Goal: Task Accomplishment & Management: Complete application form

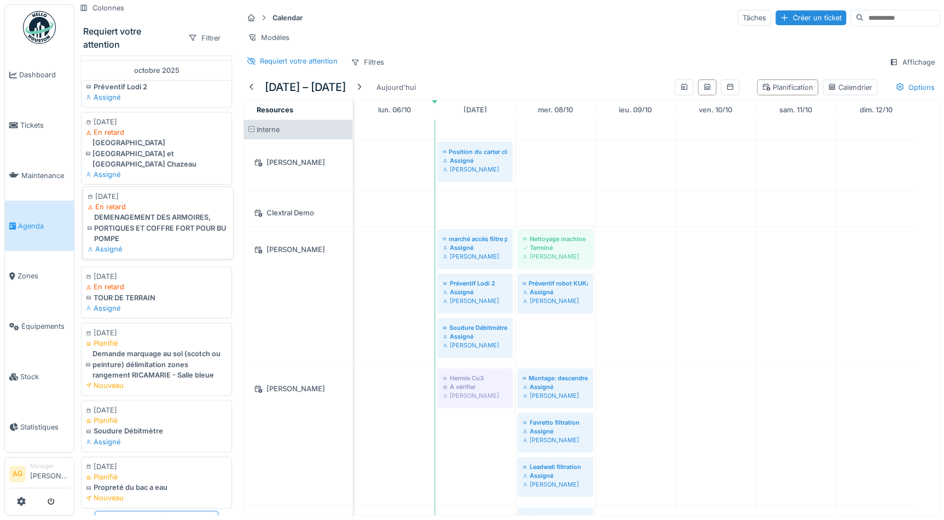
scroll to position [7, 0]
click at [145, 469] on div "Planifié" at bounding box center [158, 474] width 141 height 10
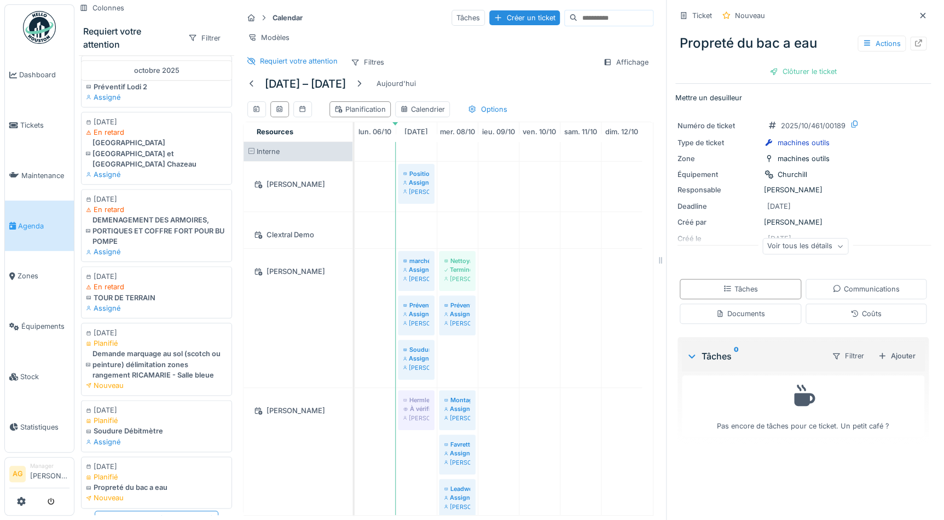
click at [823, 240] on div "Voir tous les détails" at bounding box center [806, 246] width 86 height 16
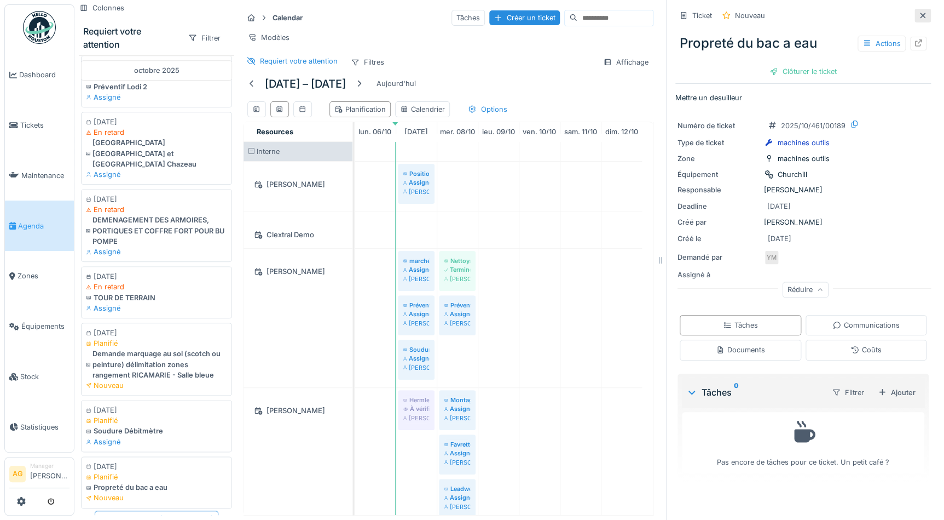
click at [920, 16] on icon at bounding box center [922, 15] width 5 height 5
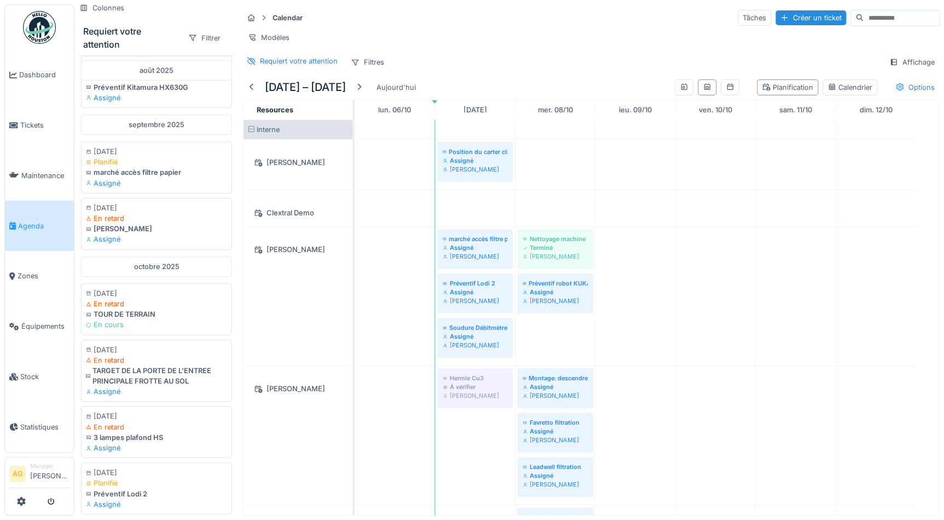
scroll to position [74, 0]
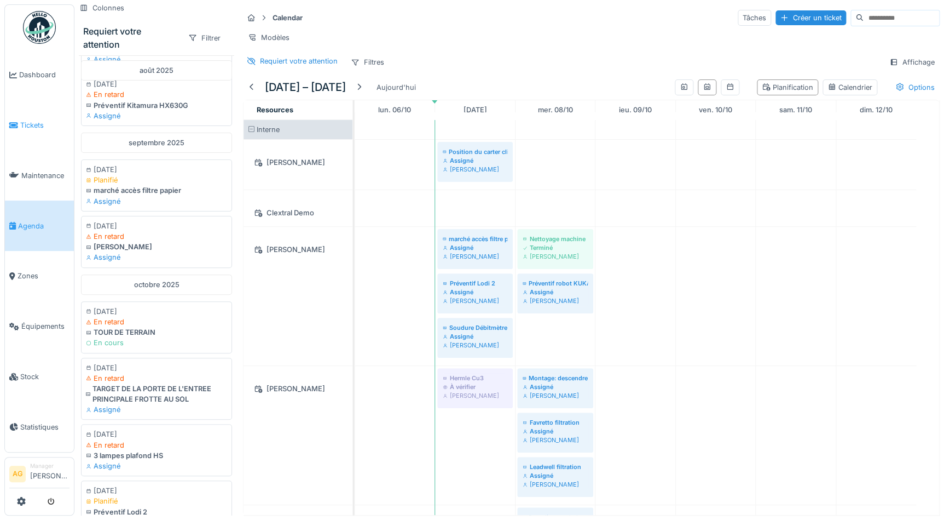
click at [28, 127] on span "Tickets" at bounding box center [44, 125] width 49 height 10
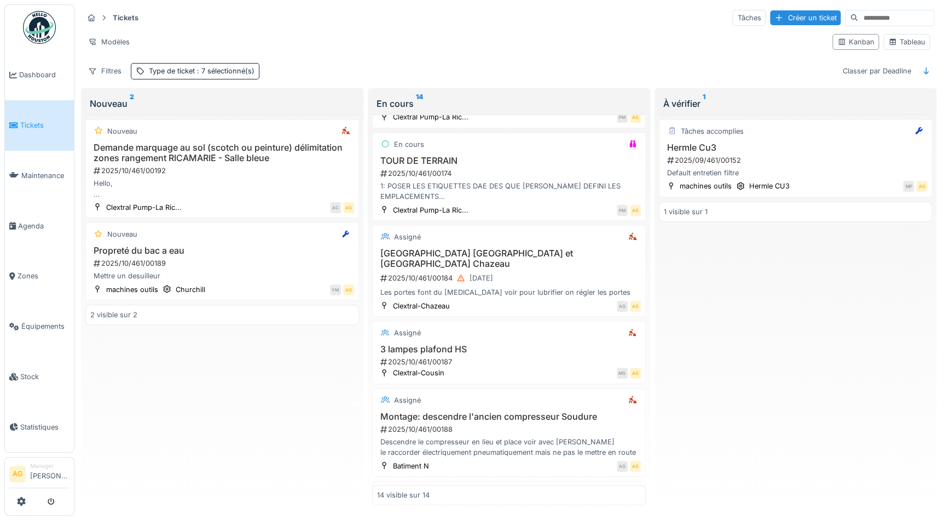
scroll to position [498, 0]
click at [488, 256] on div "Salle de réunion Djakarta et orient Chazeau 2025/10/461/00184 03/10/2025 Les po…" at bounding box center [509, 271] width 264 height 50
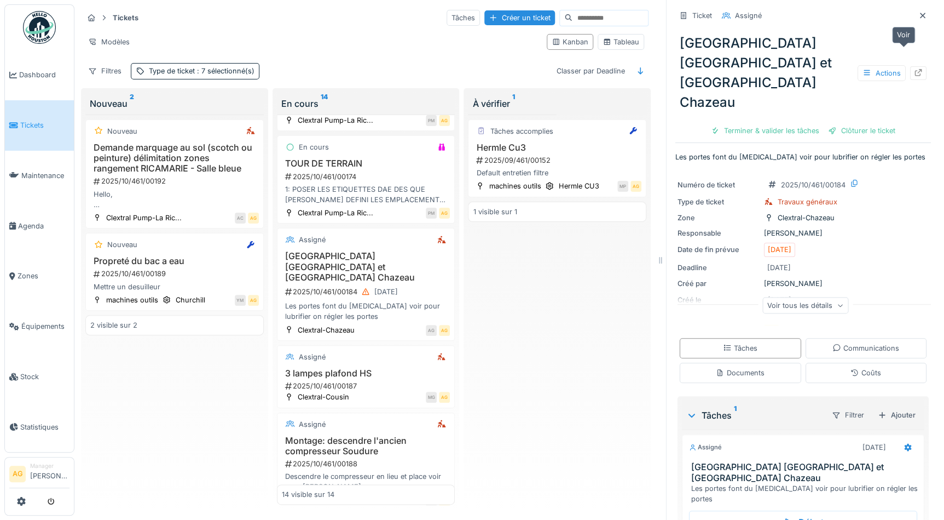
click at [910, 66] on div at bounding box center [918, 73] width 16 height 14
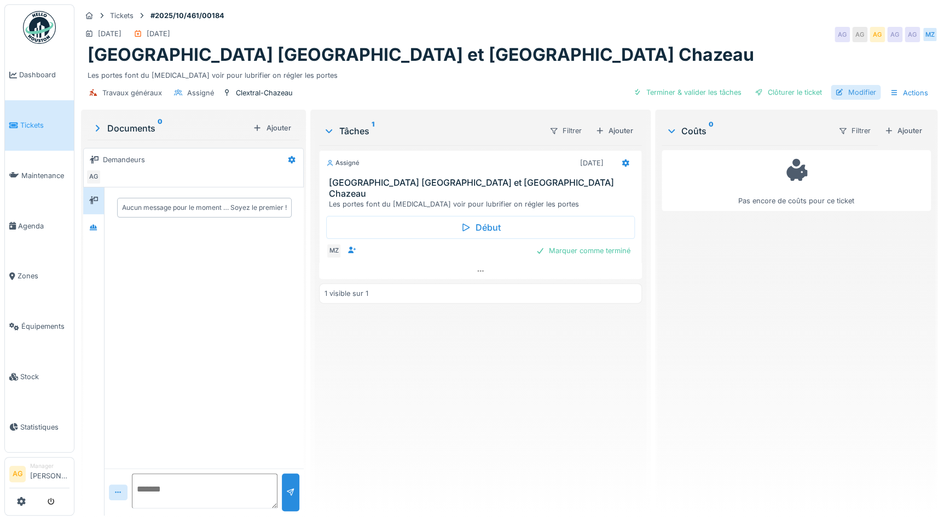
click at [849, 90] on div "Modifier" at bounding box center [856, 92] width 50 height 15
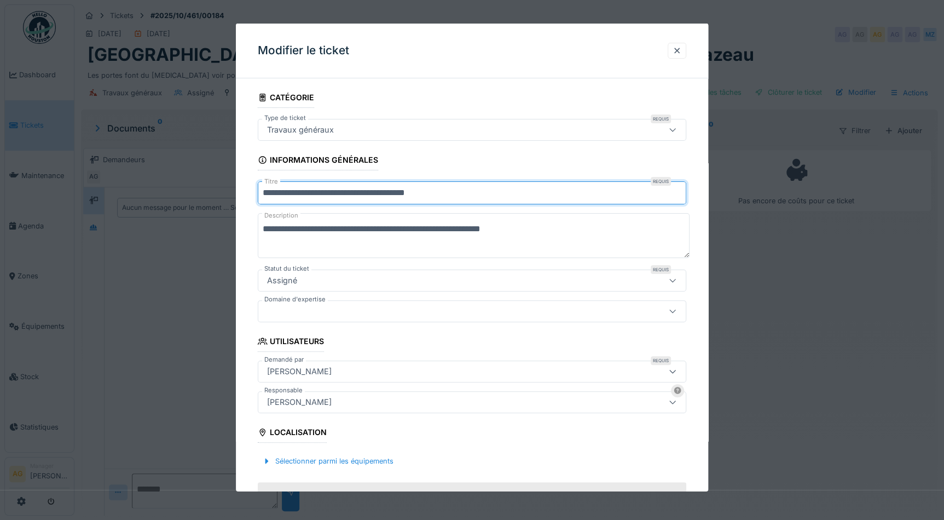
drag, startPoint x: 364, startPoint y: 193, endPoint x: 333, endPoint y: 194, distance: 30.7
click at [333, 194] on input "**********" at bounding box center [472, 192] width 429 height 23
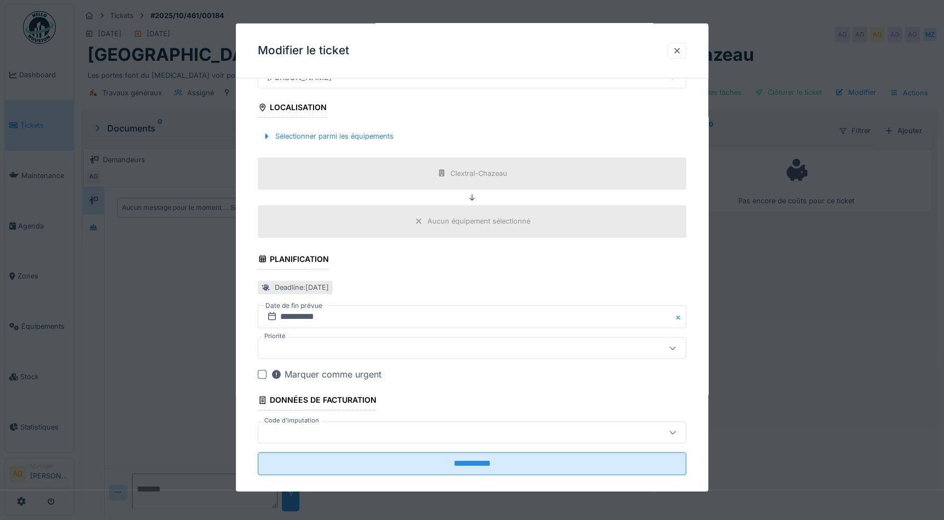
scroll to position [337, 0]
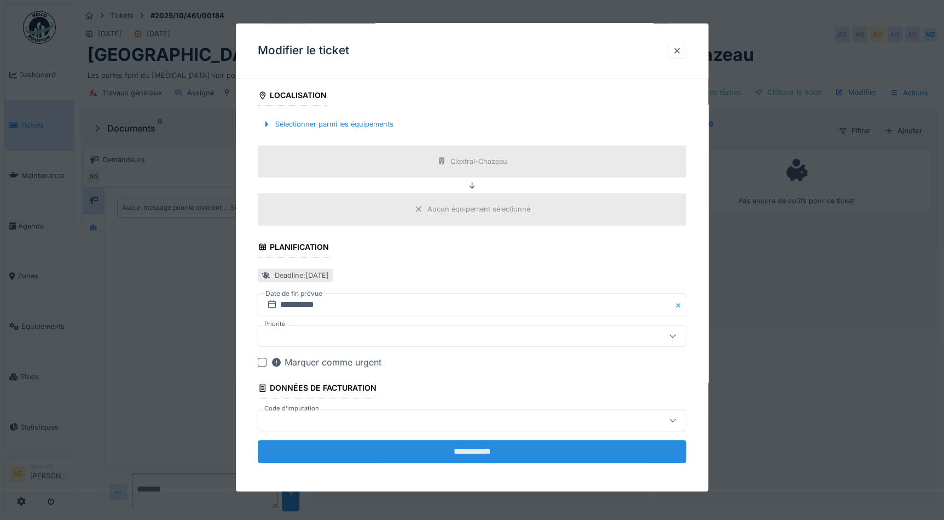
type input "**********"
click at [434, 449] on input "**********" at bounding box center [472, 451] width 429 height 23
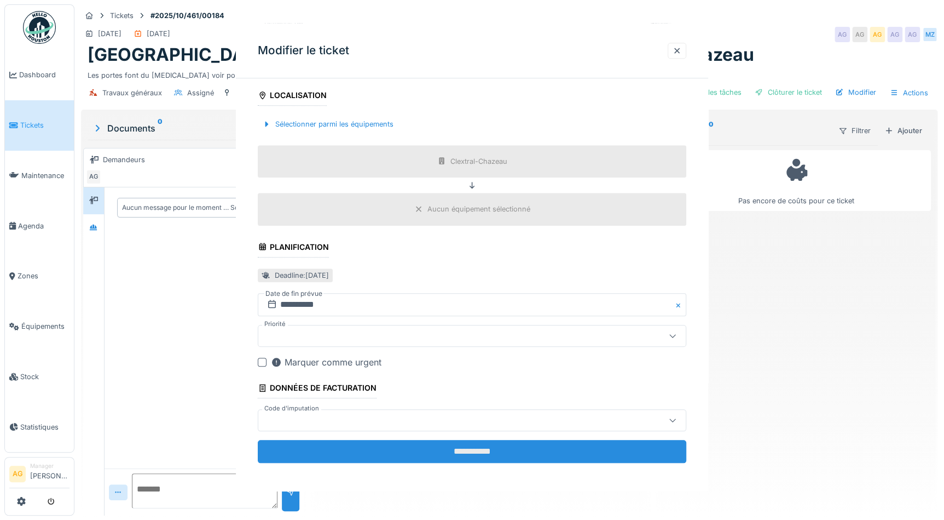
scroll to position [0, 0]
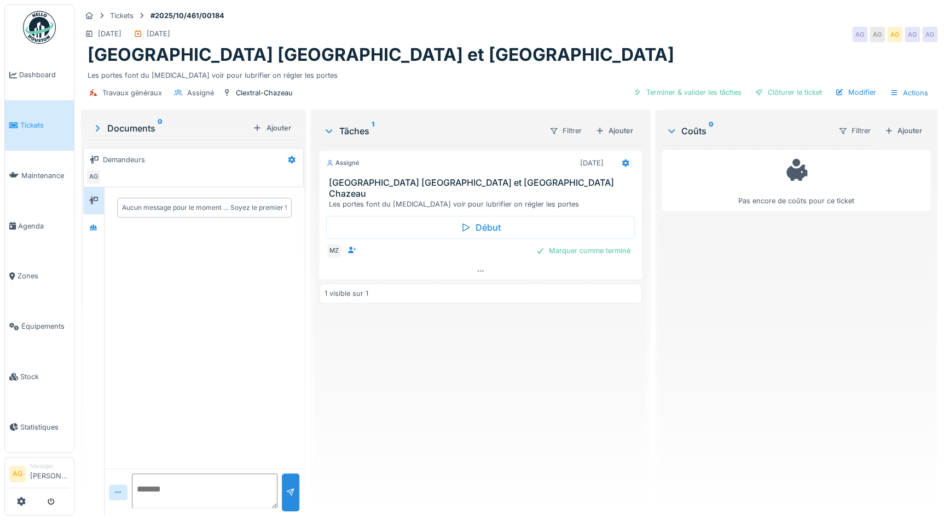
click at [37, 120] on span "Tickets" at bounding box center [44, 125] width 49 height 10
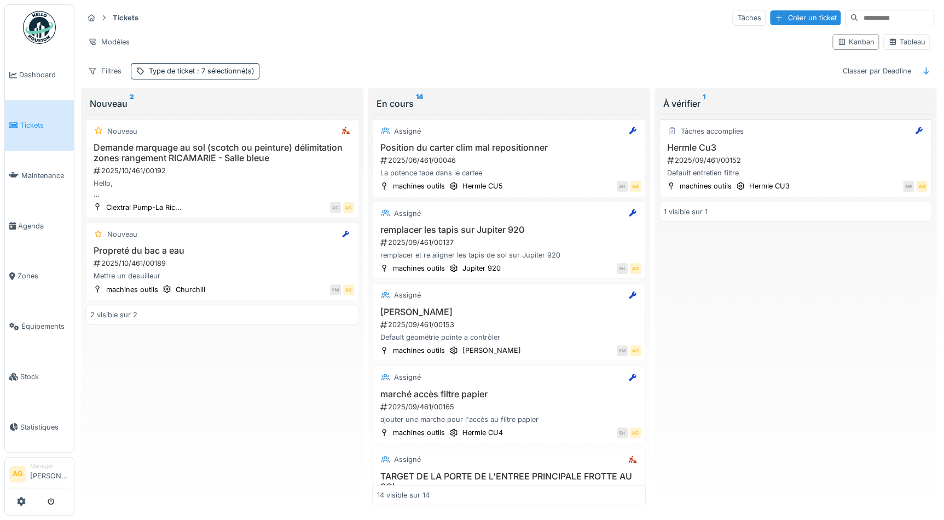
click at [823, 152] on h3 "Hermle Cu3" at bounding box center [796, 147] width 264 height 10
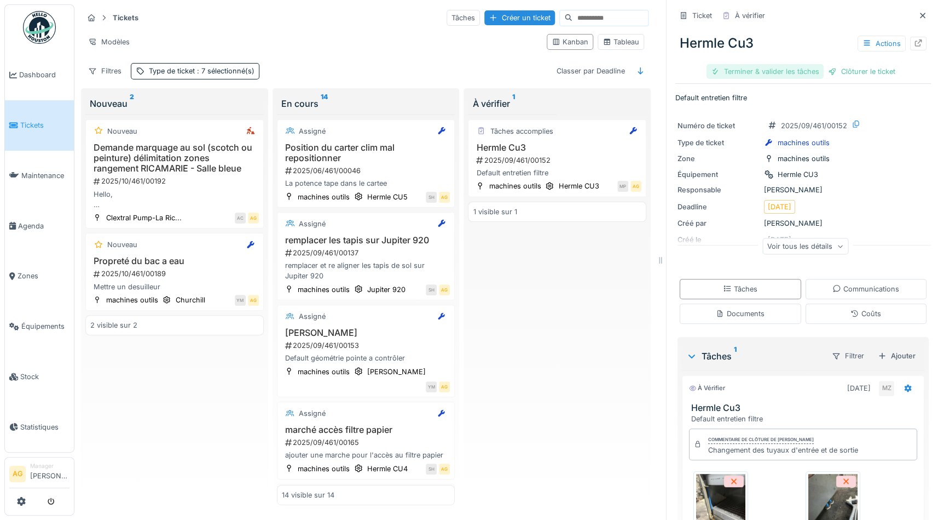
click at [756, 69] on div "Terminer & valider les tâches" at bounding box center [765, 71] width 117 height 15
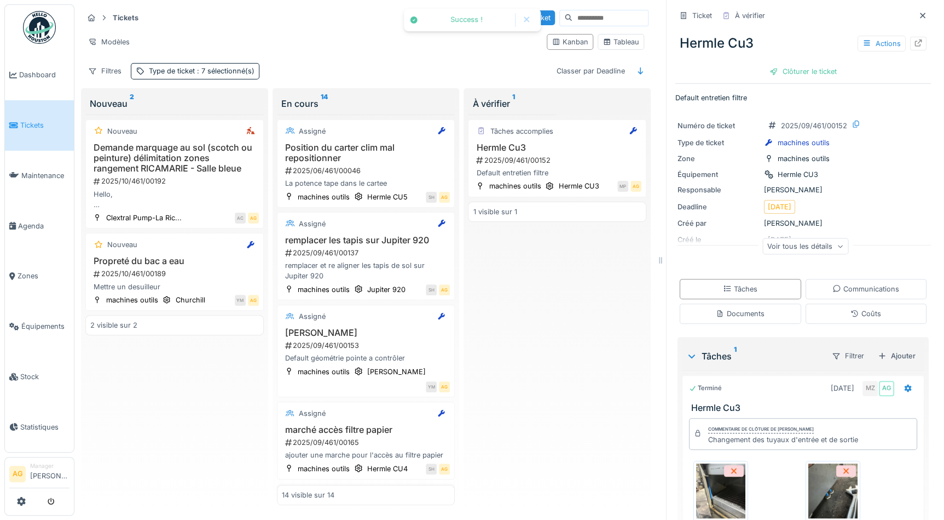
click at [794, 68] on div "Clôturer le ticket" at bounding box center [803, 71] width 76 height 15
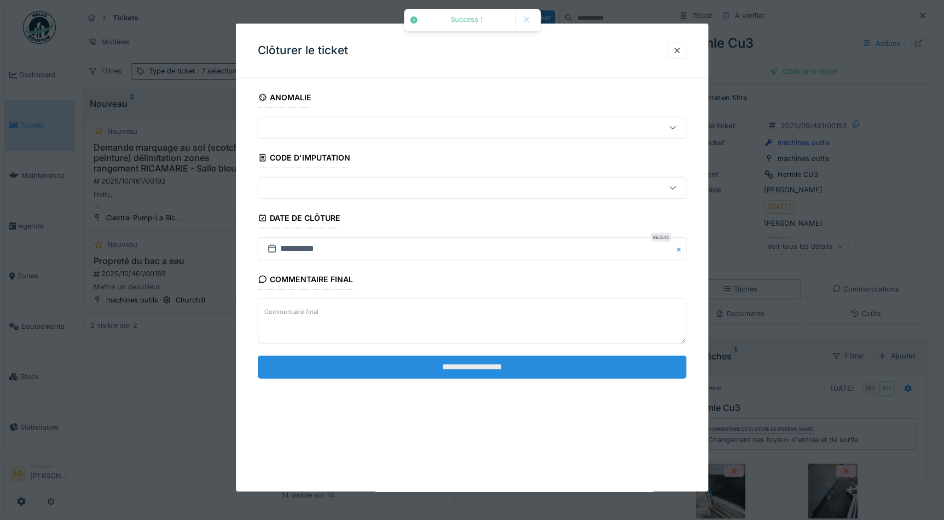
click at [507, 360] on input "**********" at bounding box center [472, 366] width 429 height 23
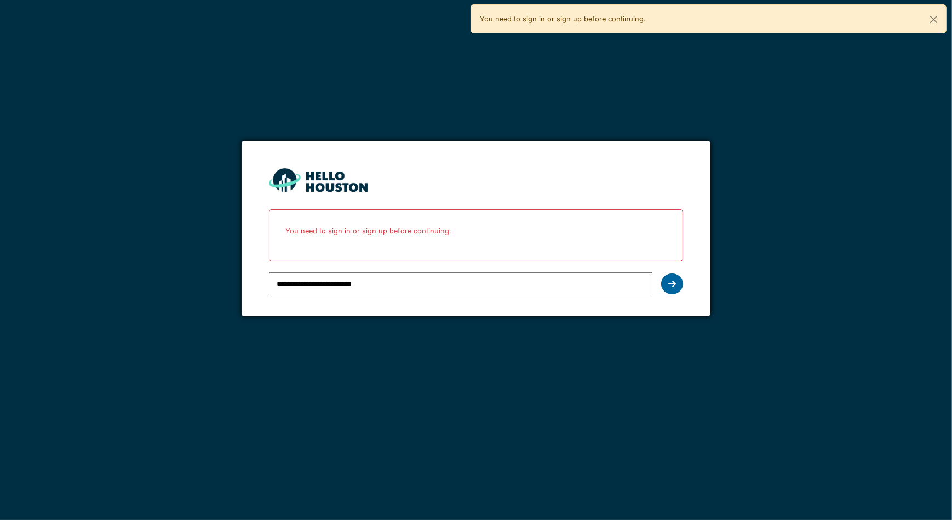
click at [666, 287] on div at bounding box center [672, 283] width 22 height 21
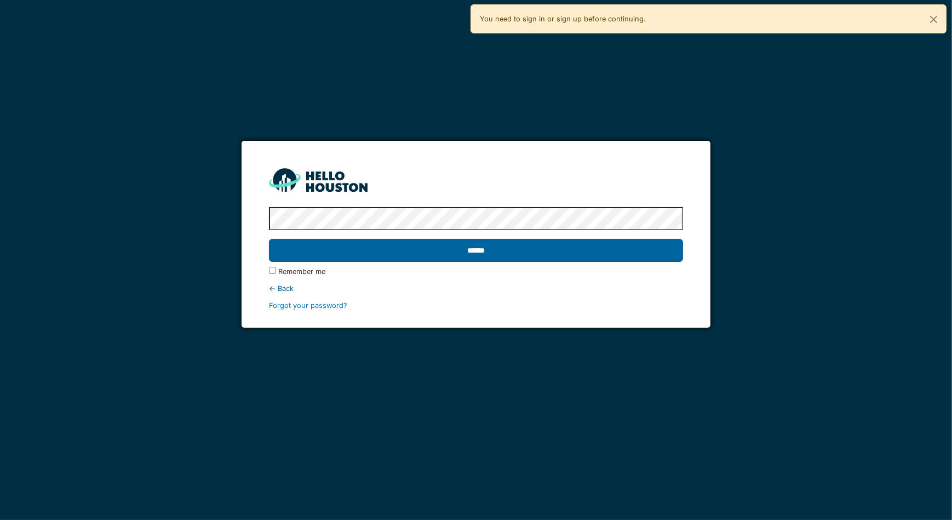
click at [460, 251] on input "******" at bounding box center [476, 250] width 414 height 23
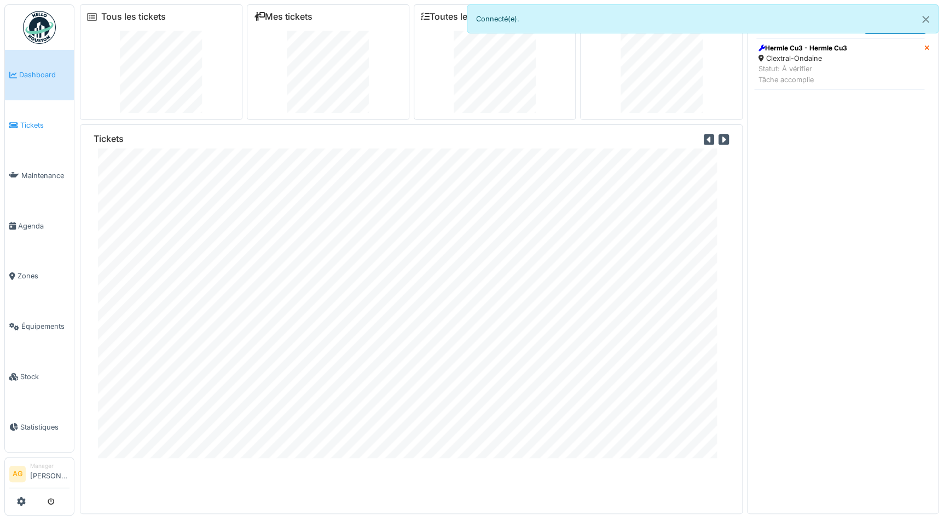
click at [29, 132] on link "Tickets" at bounding box center [39, 125] width 69 height 50
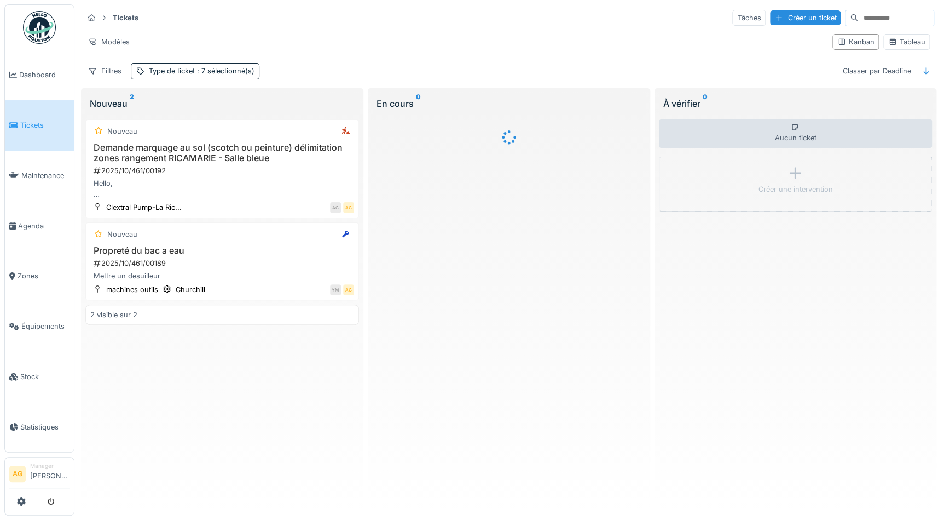
scroll to position [5, 0]
click at [794, 10] on div "Créer un ticket" at bounding box center [805, 17] width 71 height 15
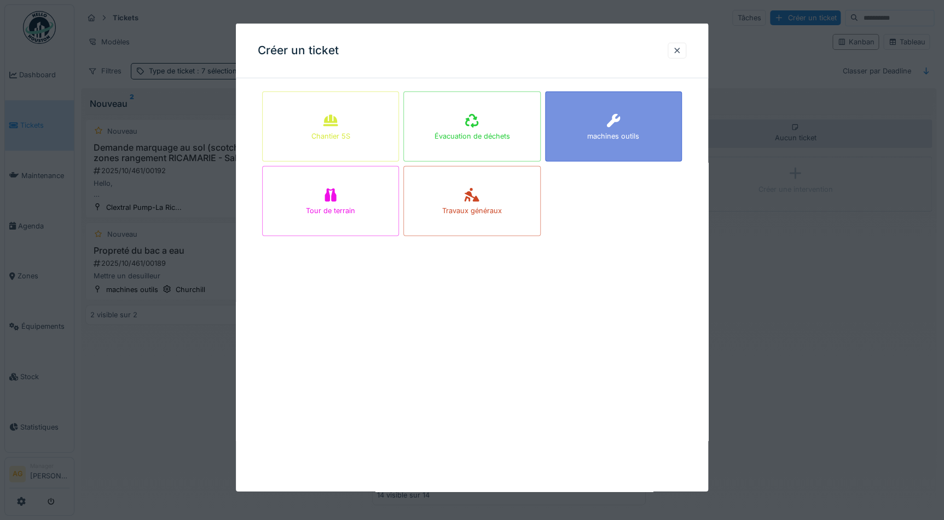
scroll to position [0, 0]
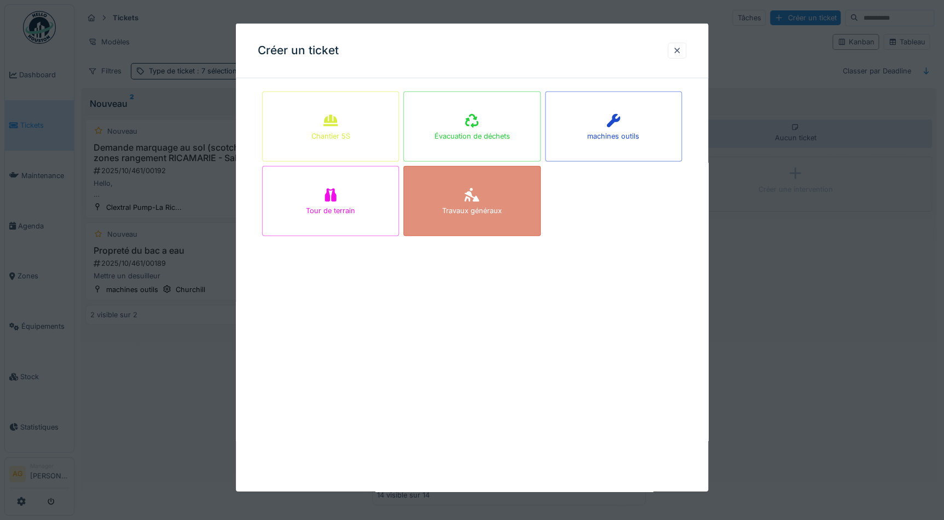
click at [498, 197] on div "Travaux généraux" at bounding box center [471, 201] width 137 height 70
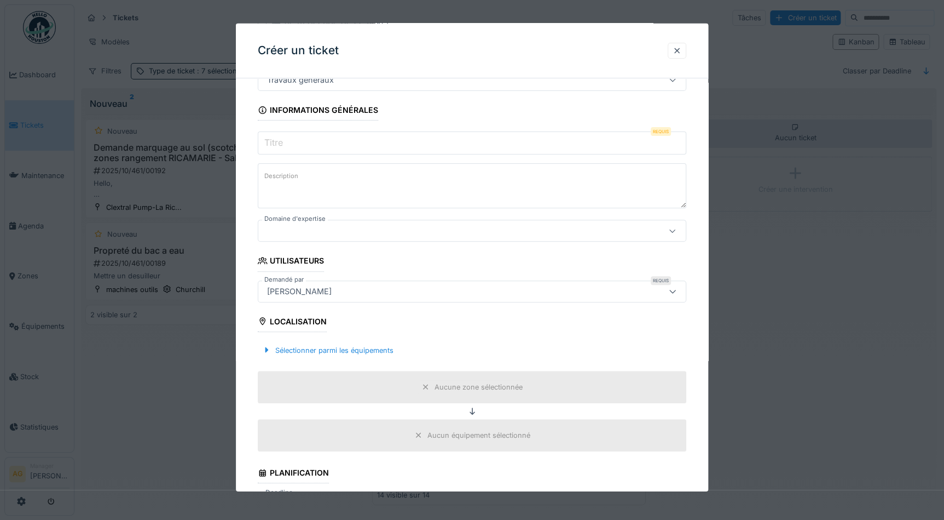
scroll to position [199, 0]
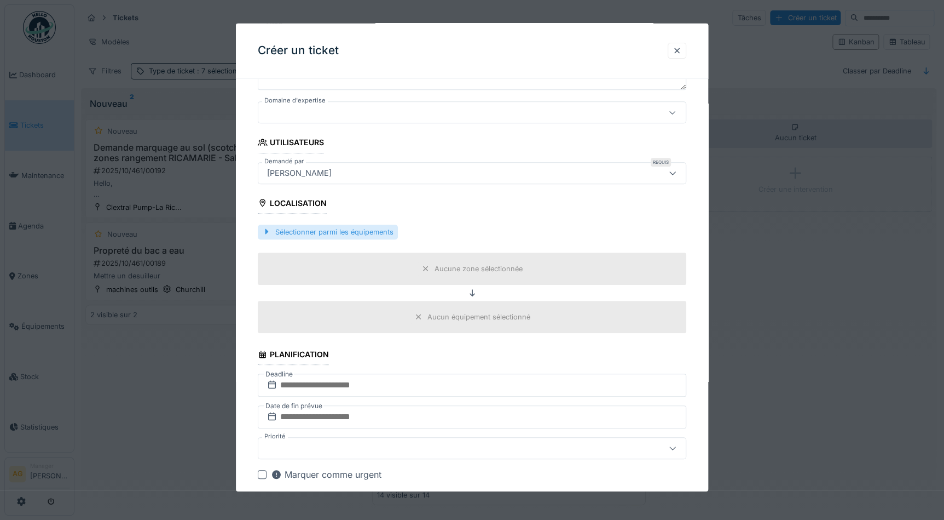
click at [334, 230] on div "Sélectionner parmi les équipements" at bounding box center [328, 231] width 140 height 15
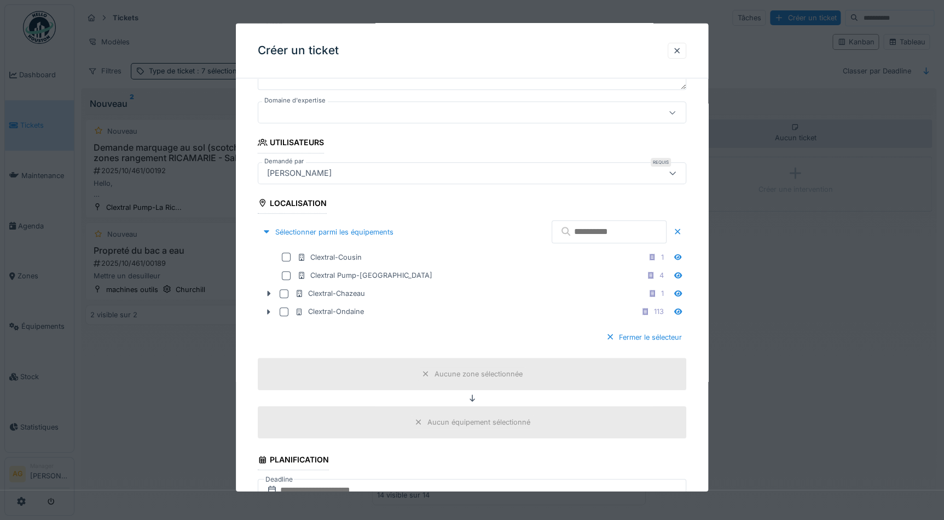
click at [603, 232] on input "text" at bounding box center [609, 231] width 115 height 23
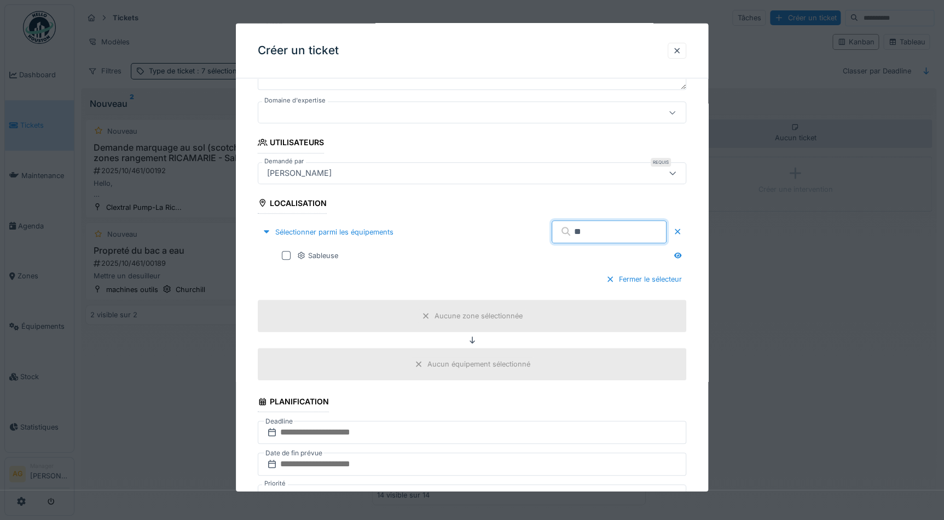
type input "*"
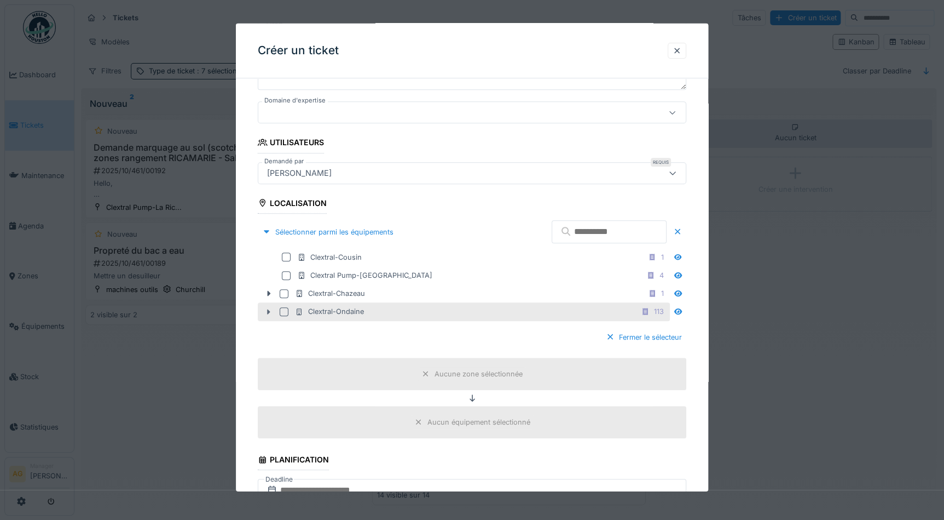
click at [268, 309] on icon at bounding box center [269, 311] width 3 height 5
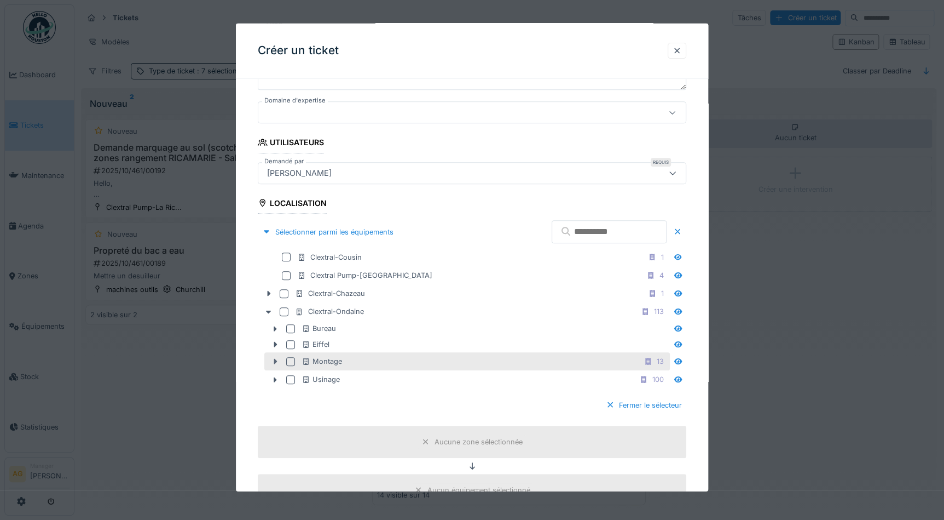
click at [274, 359] on icon at bounding box center [275, 361] width 3 height 5
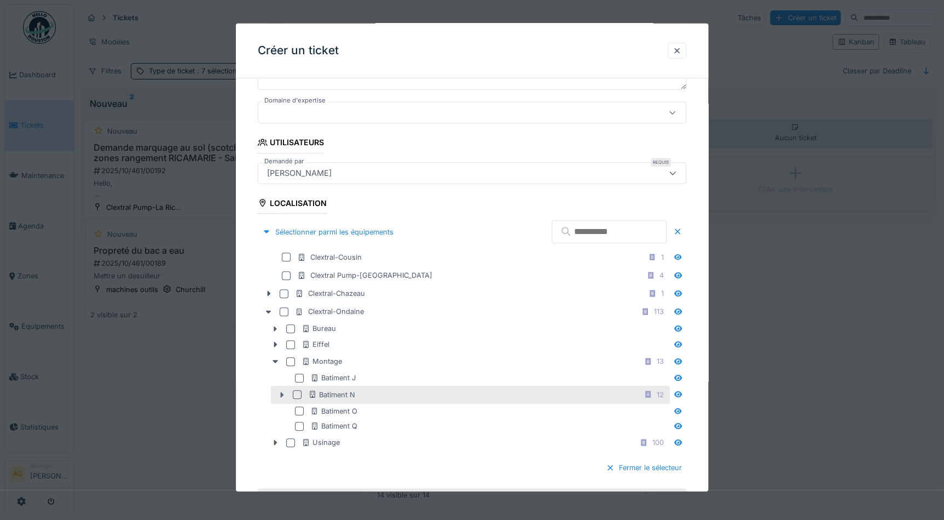
click at [281, 394] on icon at bounding box center [282, 393] width 3 height 5
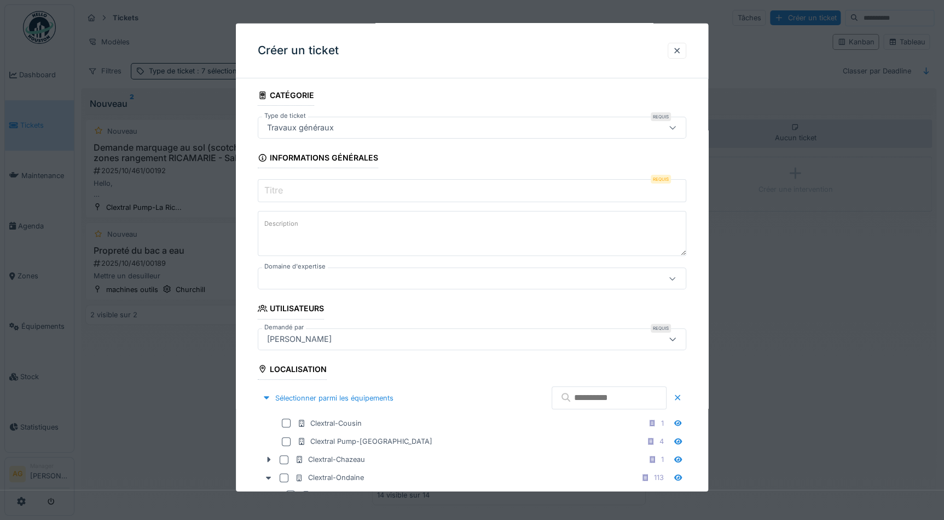
scroll to position [49, 0]
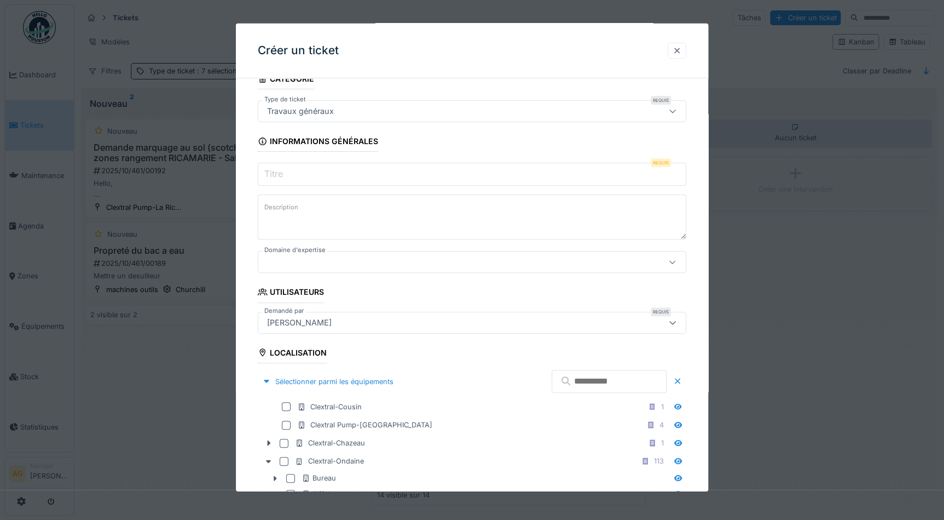
click at [679, 50] on div at bounding box center [677, 50] width 9 height 10
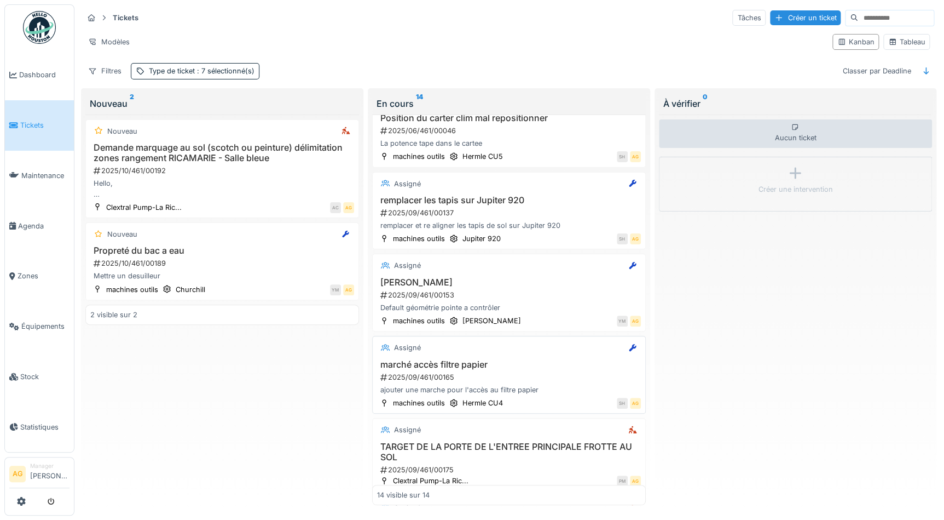
scroll to position [0, 0]
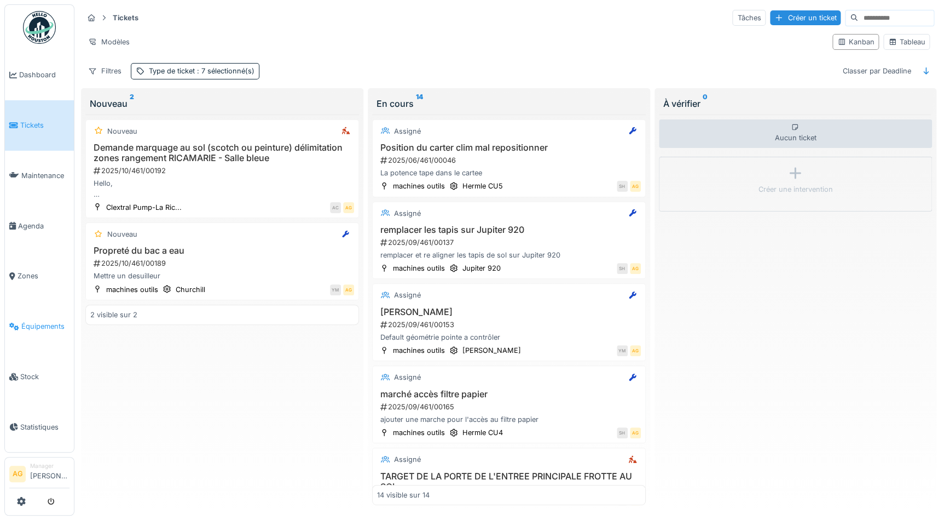
click at [36, 321] on span "Équipements" at bounding box center [45, 326] width 48 height 10
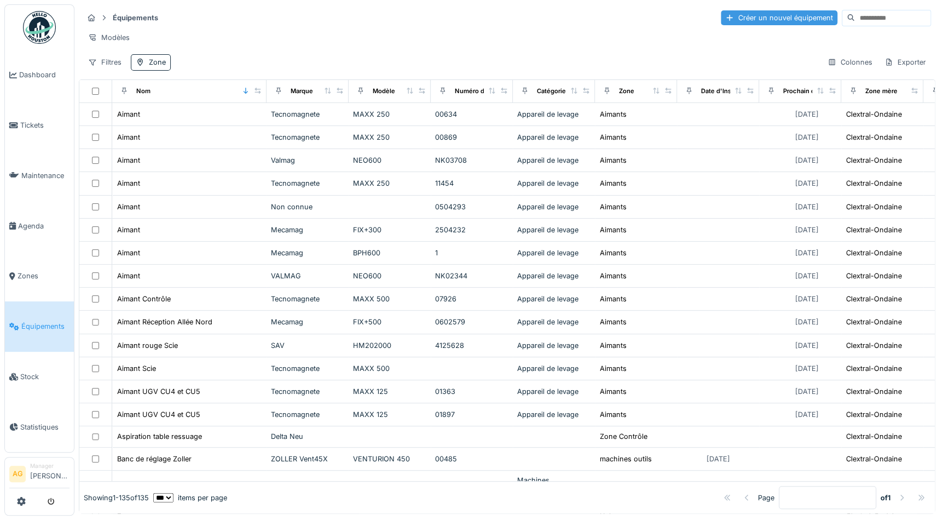
click at [725, 18] on div "Créer un nouvel équipement" at bounding box center [779, 17] width 117 height 15
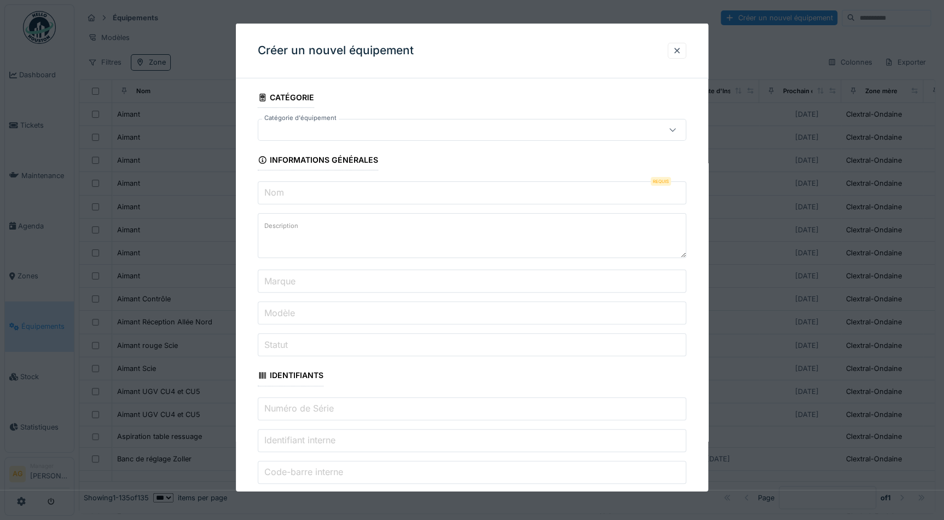
click at [301, 192] on input "Nom" at bounding box center [472, 192] width 429 height 23
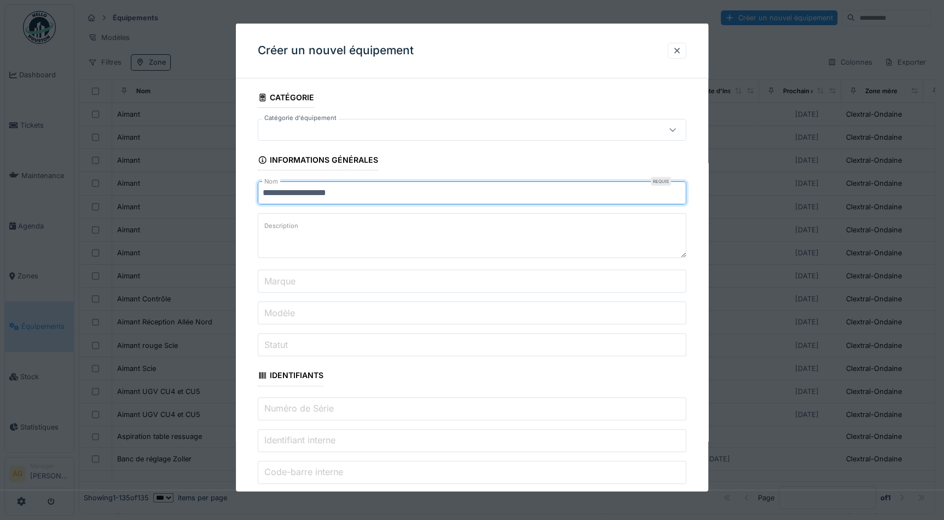
type input "**********"
click at [296, 226] on label "Description" at bounding box center [281, 226] width 38 height 14
click at [296, 226] on textarea "Description" at bounding box center [472, 235] width 429 height 45
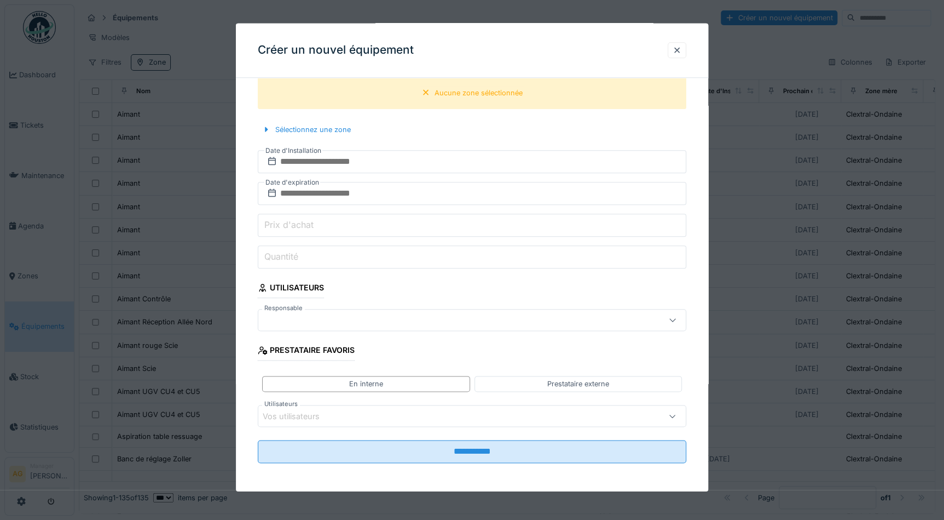
scroll to position [5, 0]
click at [308, 129] on div "Sélectionnez une zone" at bounding box center [306, 130] width 97 height 15
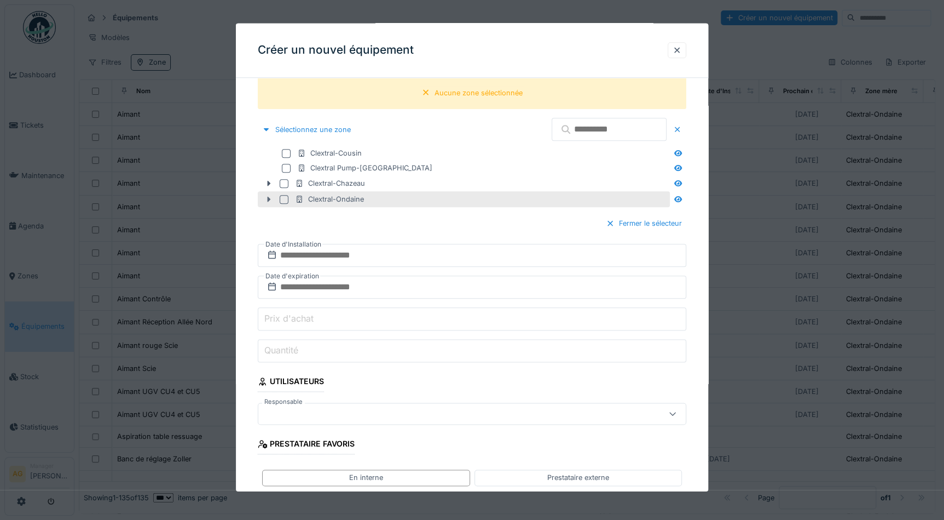
click at [267, 197] on icon at bounding box center [268, 199] width 9 height 7
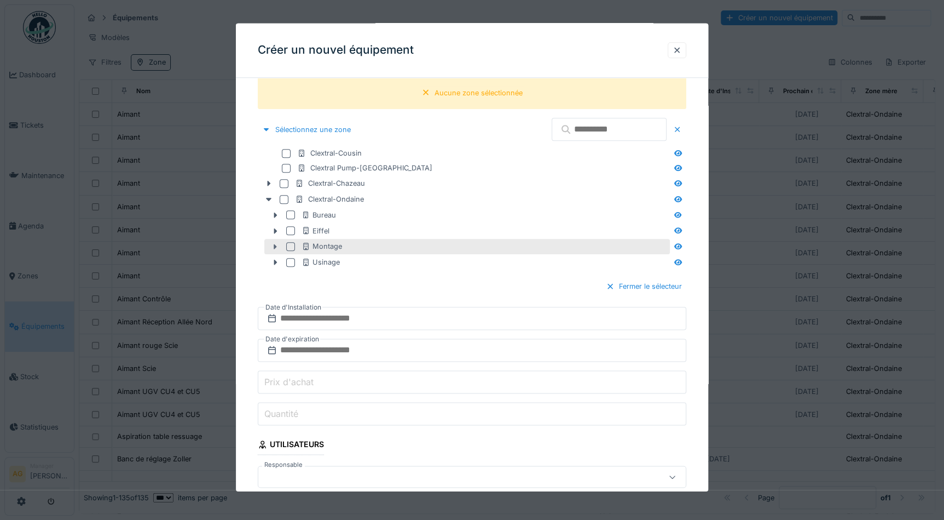
click at [275, 245] on icon at bounding box center [275, 246] width 3 height 5
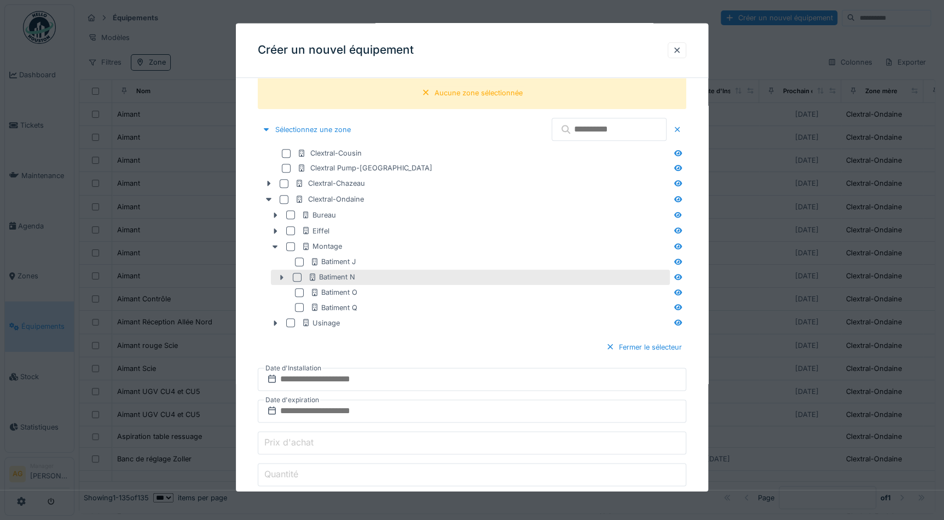
click at [283, 276] on icon at bounding box center [282, 277] width 9 height 7
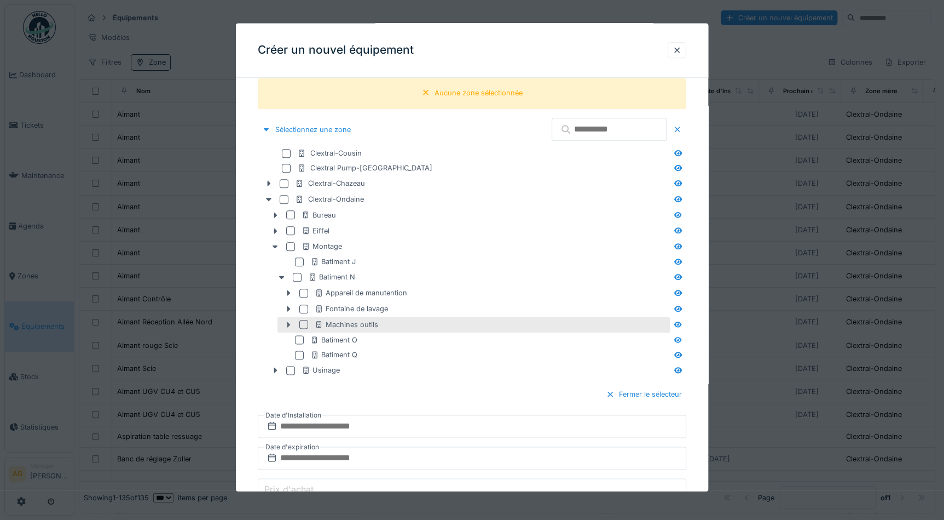
click at [290, 323] on icon at bounding box center [288, 324] width 3 height 5
click at [285, 323] on icon at bounding box center [288, 324] width 9 height 7
click at [291, 324] on icon at bounding box center [288, 324] width 9 height 7
click at [287, 323] on icon at bounding box center [288, 324] width 9 height 7
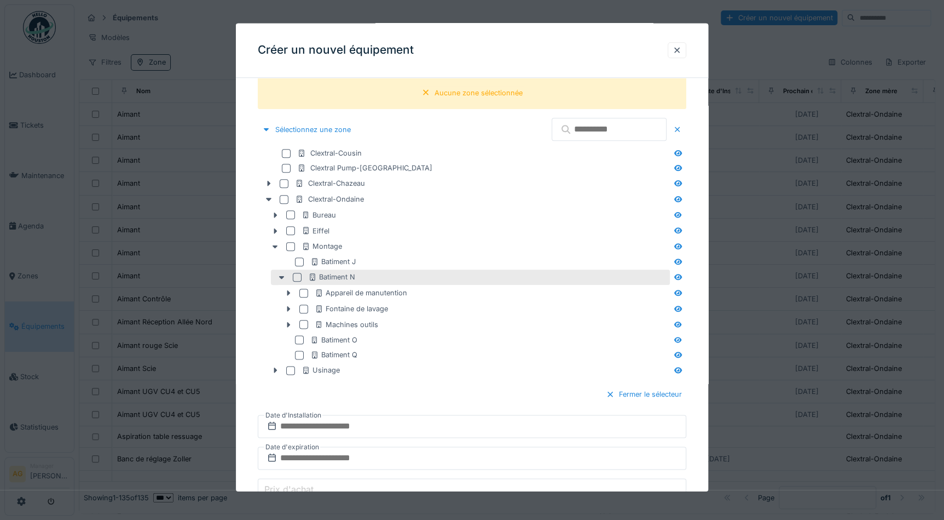
click at [296, 274] on div at bounding box center [297, 277] width 9 height 9
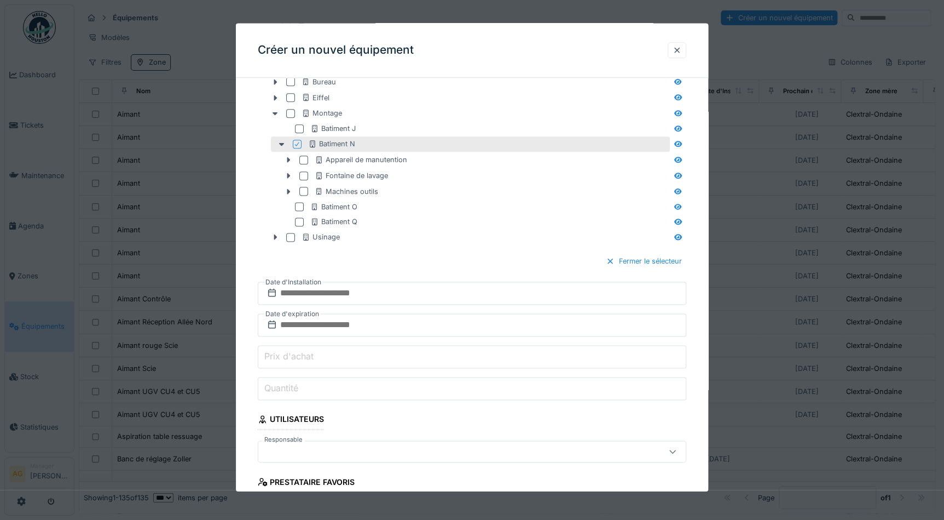
scroll to position [739, 0]
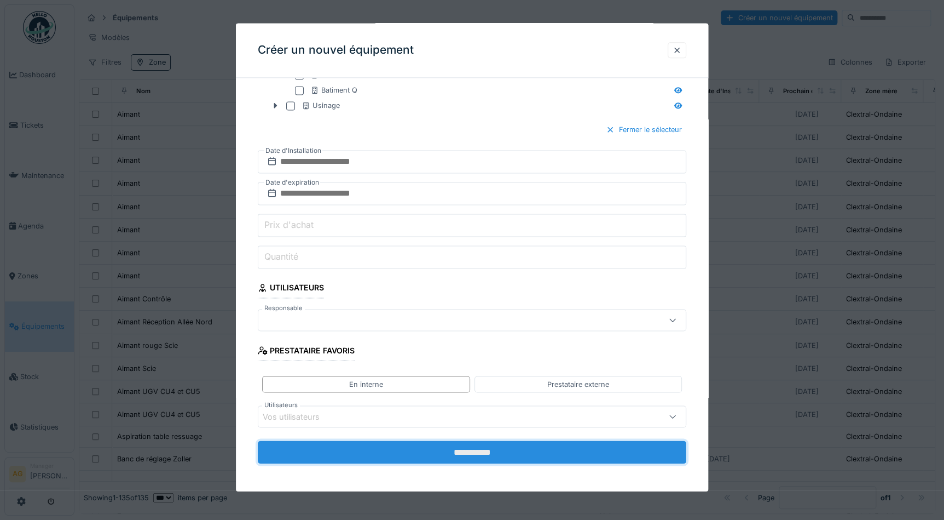
click at [463, 449] on input "**********" at bounding box center [472, 451] width 429 height 23
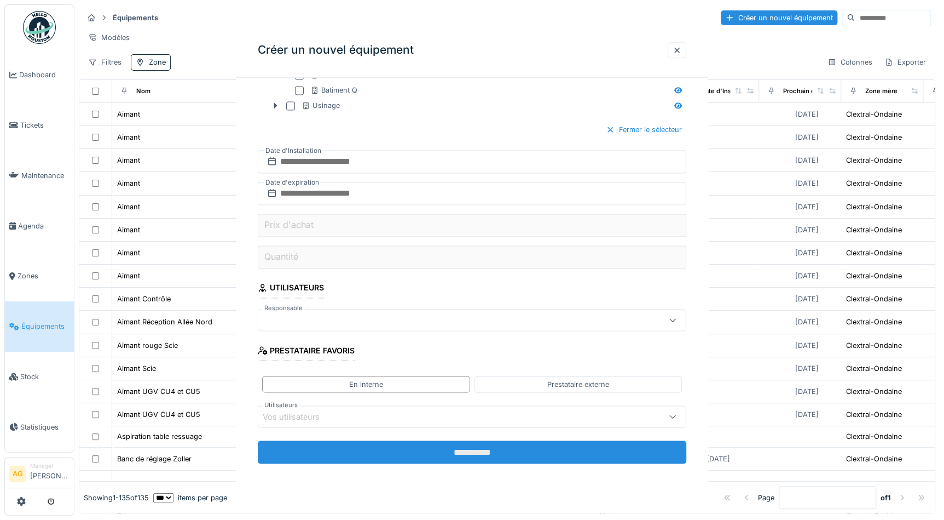
scroll to position [0, 0]
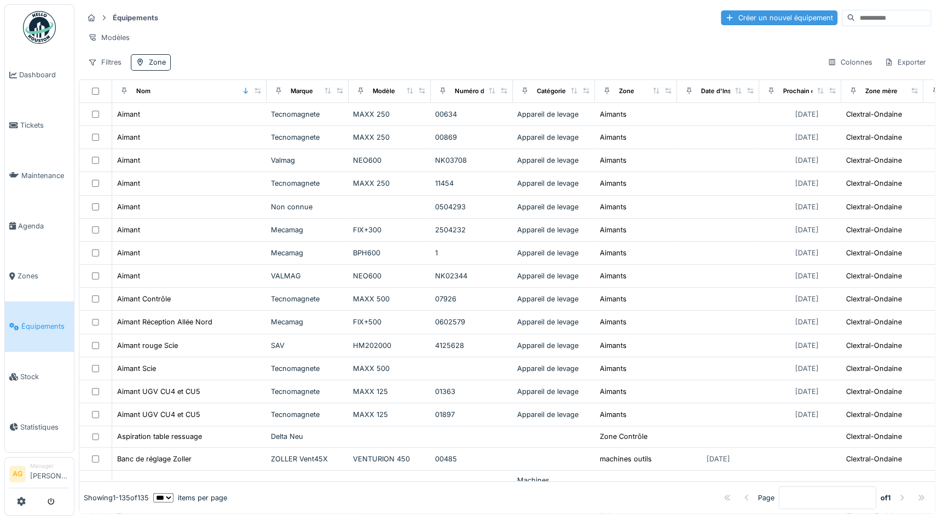
click at [725, 14] on div "Créer un nouvel équipement" at bounding box center [779, 17] width 117 height 15
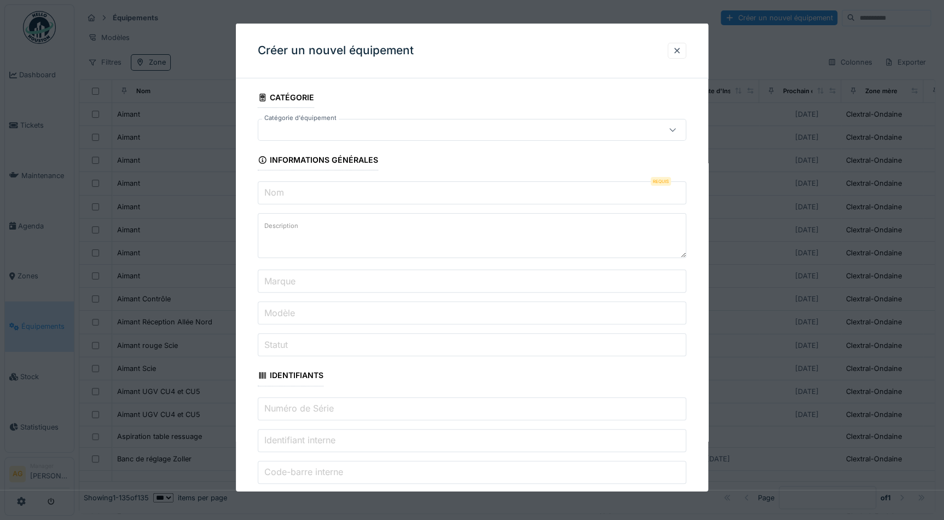
click at [295, 189] on input "Nom" at bounding box center [472, 192] width 429 height 23
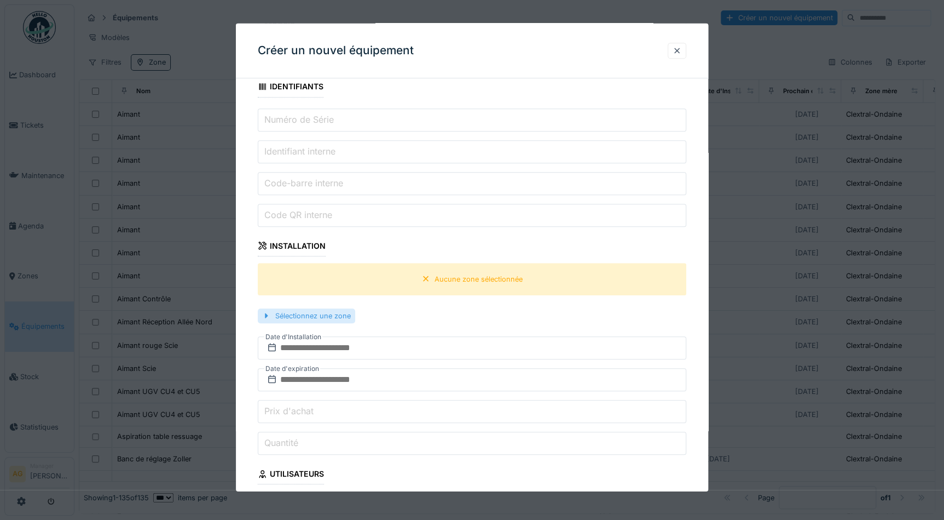
scroll to position [298, 0]
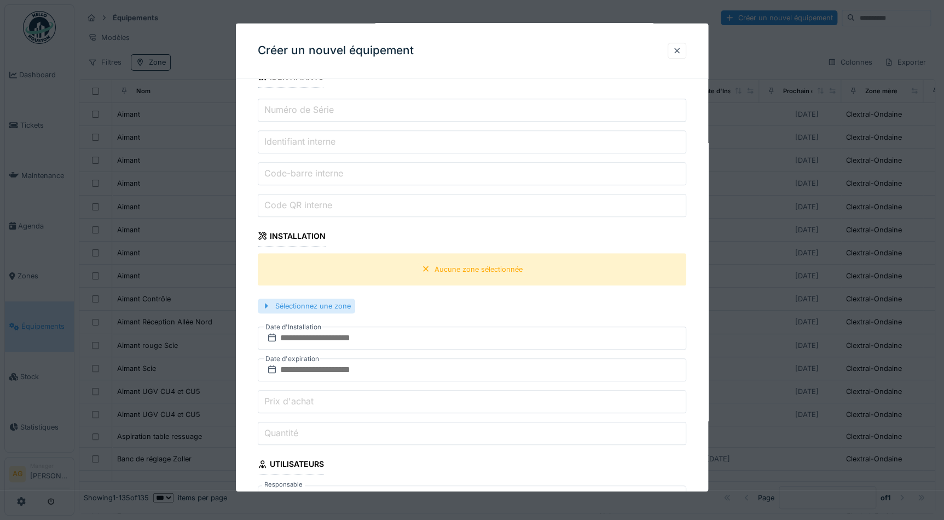
type input "********"
click at [294, 299] on div "Sélectionnez une zone" at bounding box center [306, 305] width 97 height 15
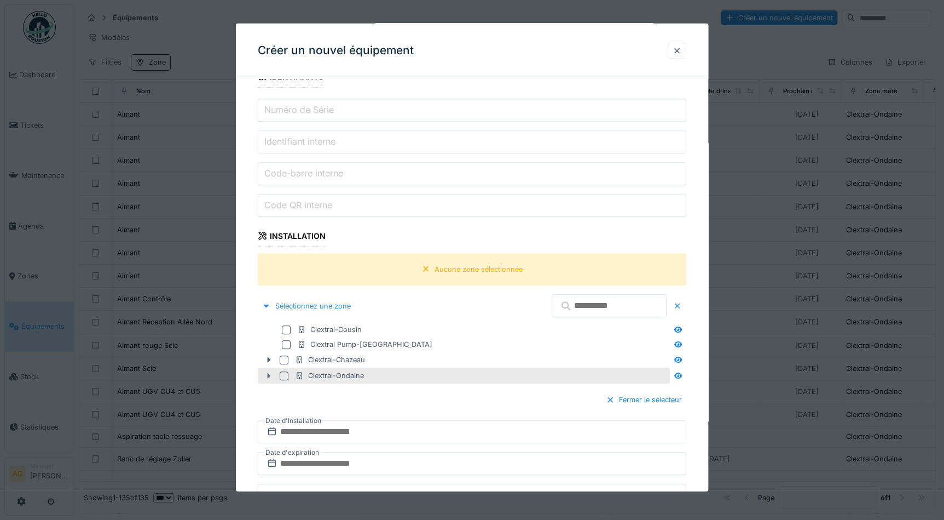
click at [268, 372] on icon at bounding box center [269, 374] width 3 height 5
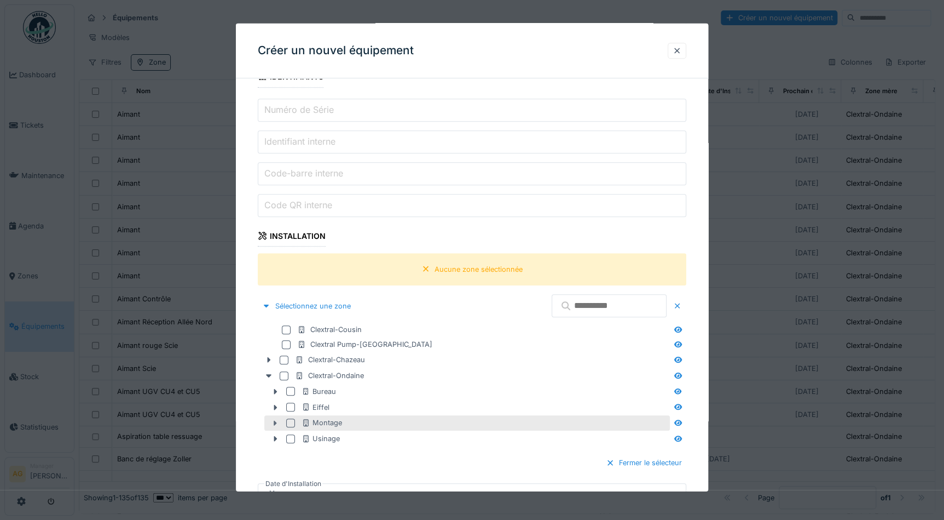
click at [276, 419] on icon at bounding box center [275, 422] width 9 height 7
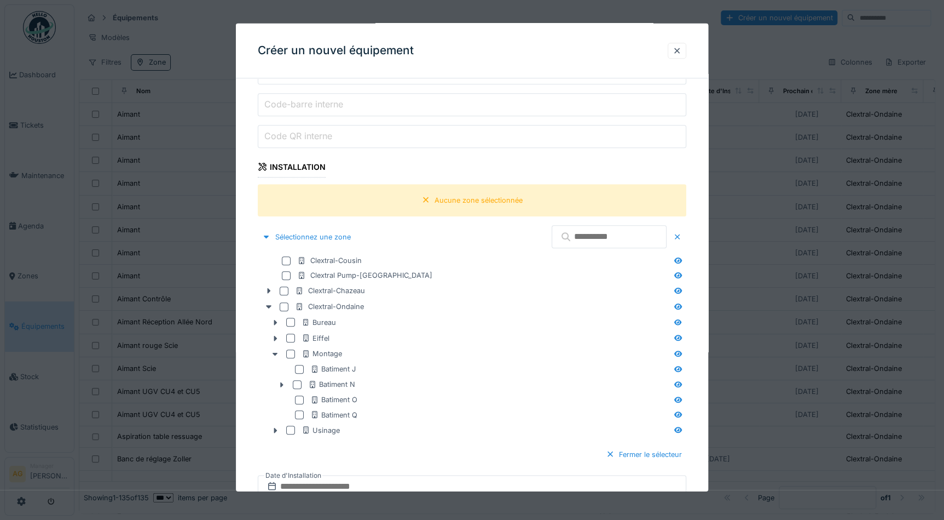
scroll to position [398, 0]
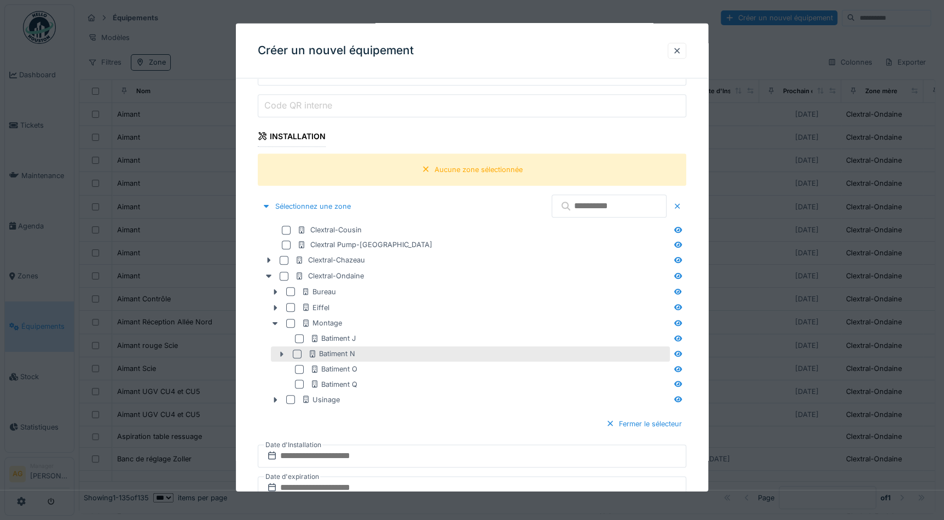
click at [281, 351] on icon at bounding box center [282, 353] width 3 height 5
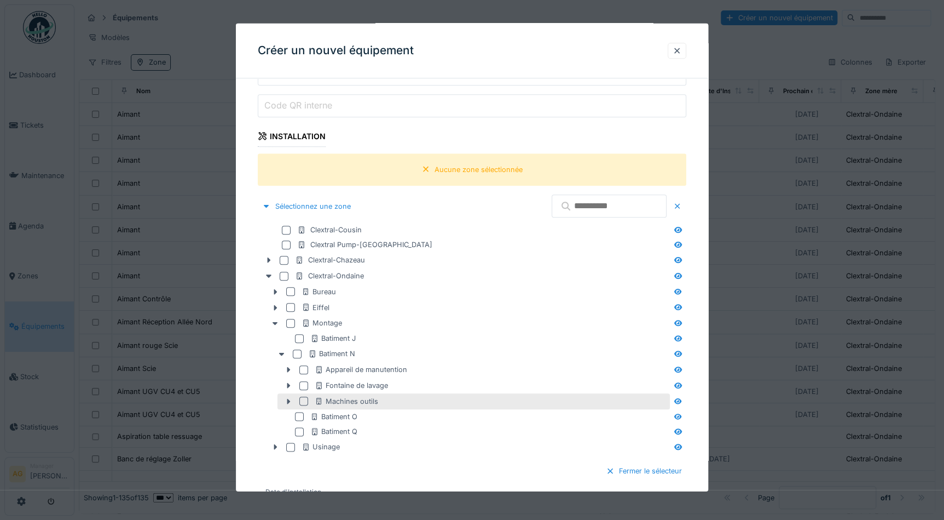
click at [302, 400] on div at bounding box center [303, 400] width 9 height 9
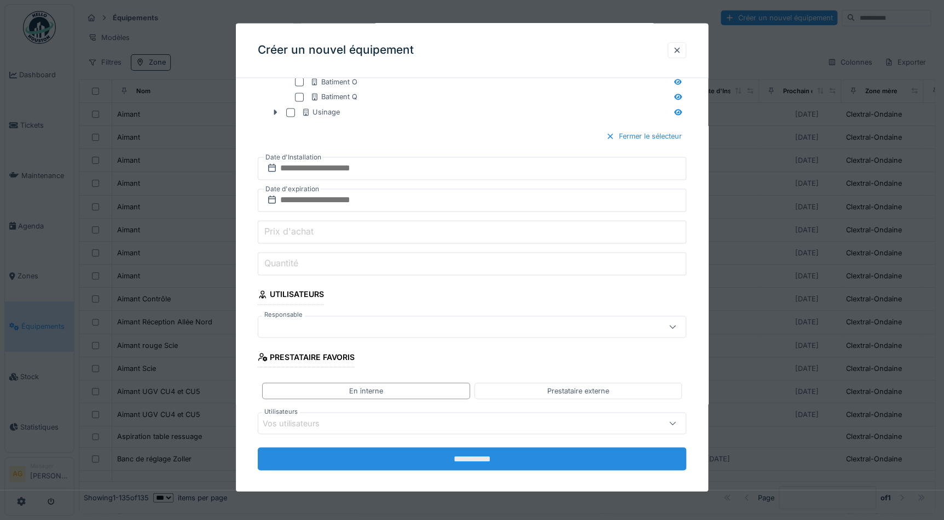
scroll to position [739, 0]
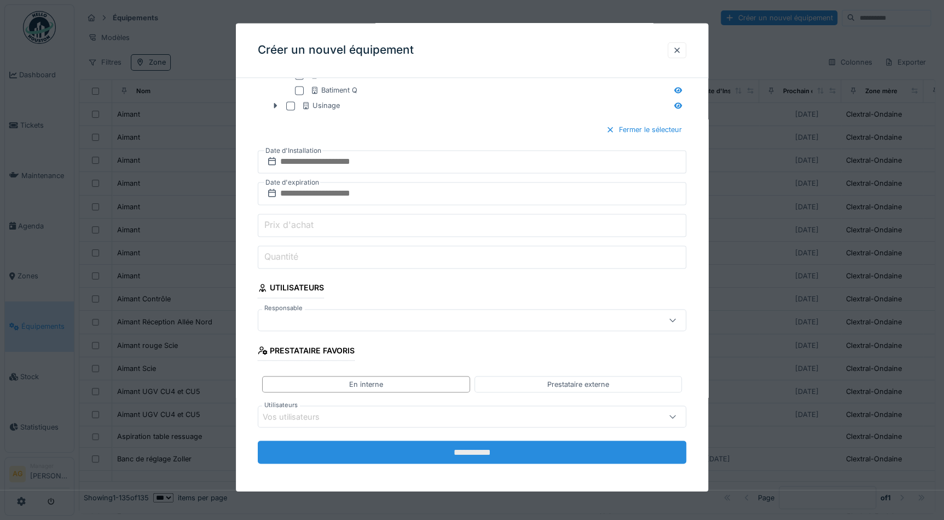
click at [462, 446] on input "**********" at bounding box center [472, 451] width 429 height 23
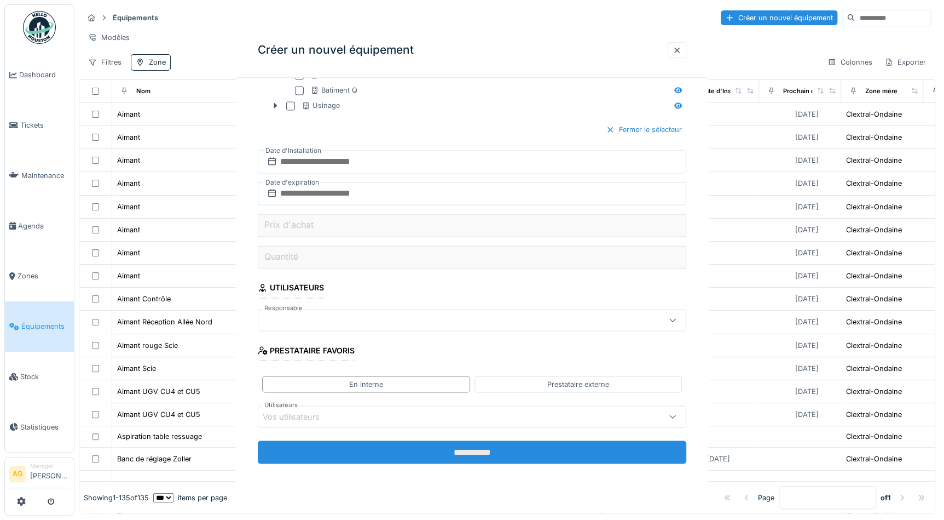
scroll to position [0, 0]
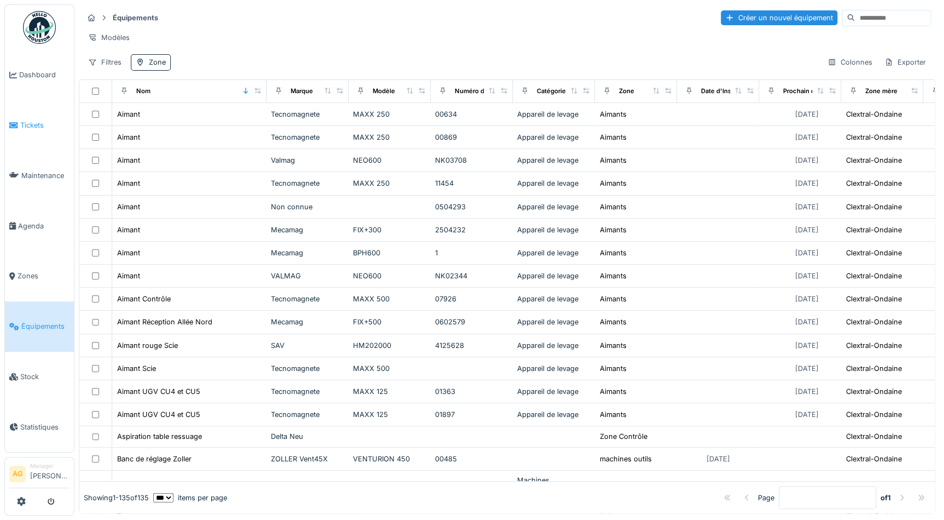
click at [16, 122] on icon at bounding box center [13, 126] width 9 height 8
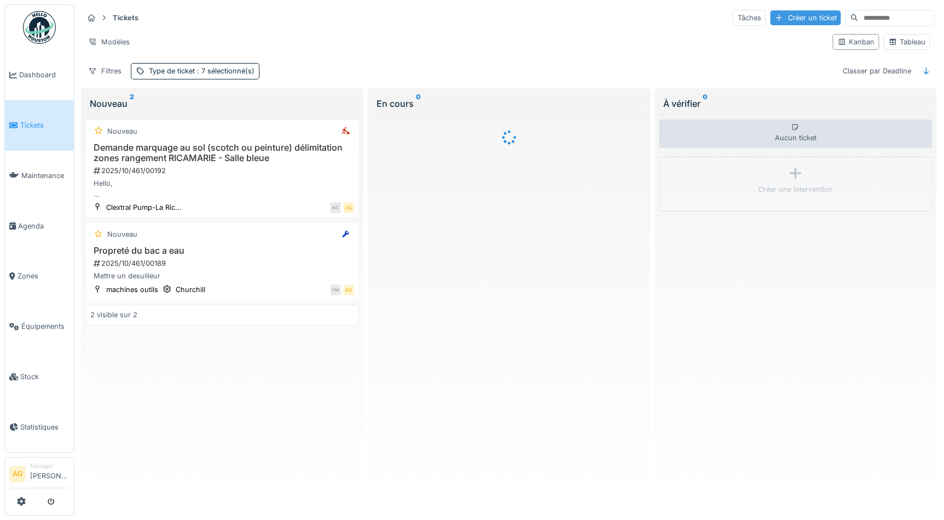
click at [772, 17] on div "Créer un ticket" at bounding box center [805, 17] width 71 height 15
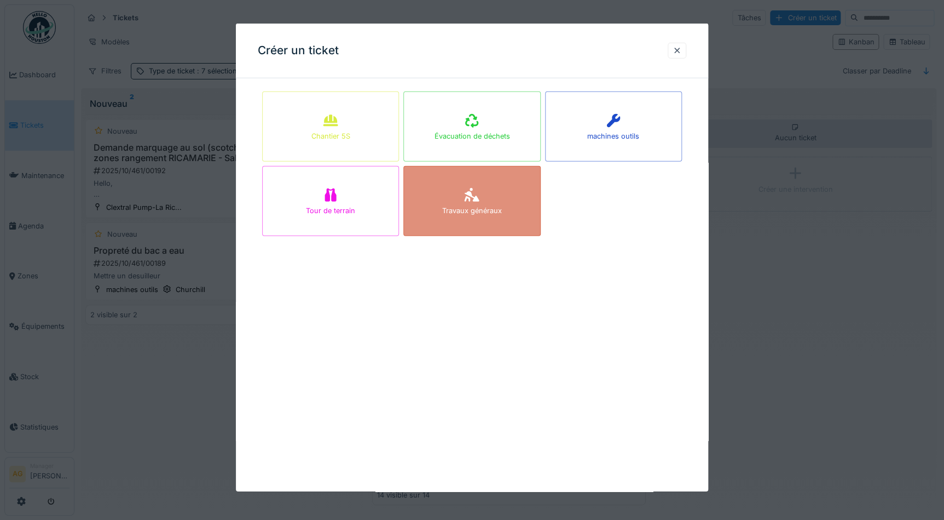
click at [524, 198] on div "Travaux généraux" at bounding box center [471, 201] width 137 height 70
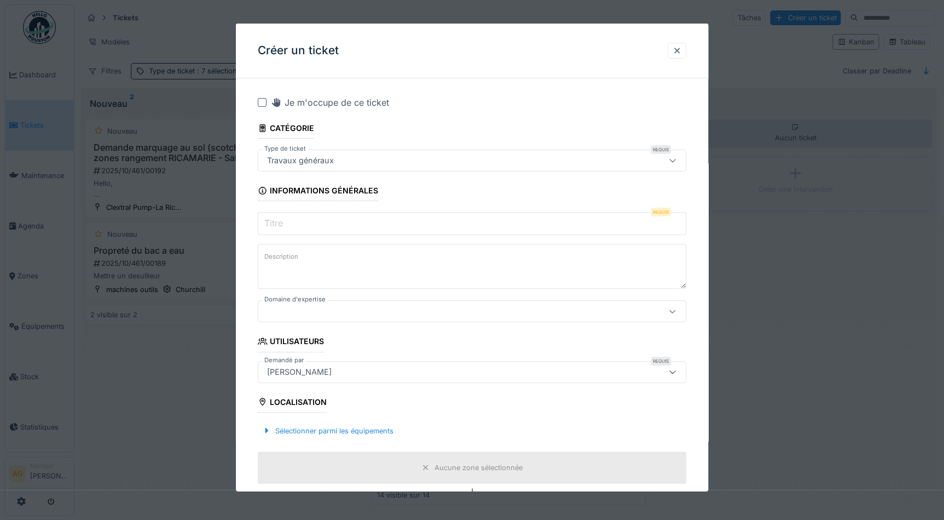
click at [315, 225] on input "Titre" at bounding box center [472, 223] width 429 height 23
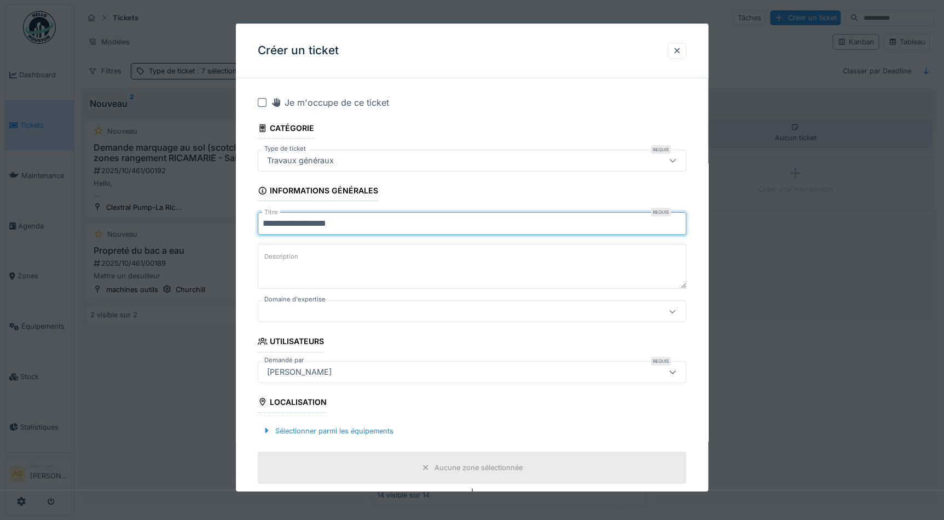
type input "**********"
click at [317, 270] on textarea "Description" at bounding box center [472, 266] width 429 height 45
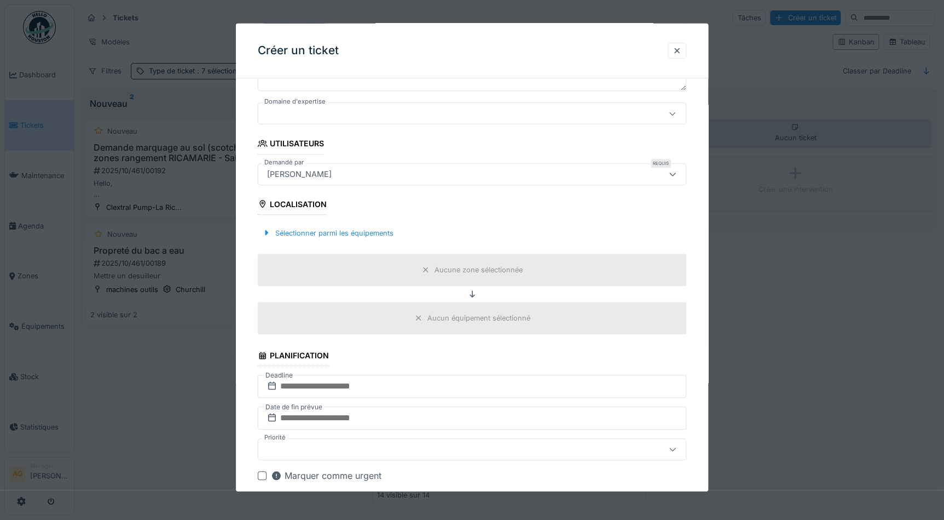
scroll to position [199, 0]
type textarea "**********"
click at [322, 230] on div "Sélectionner parmi les équipements" at bounding box center [328, 231] width 140 height 15
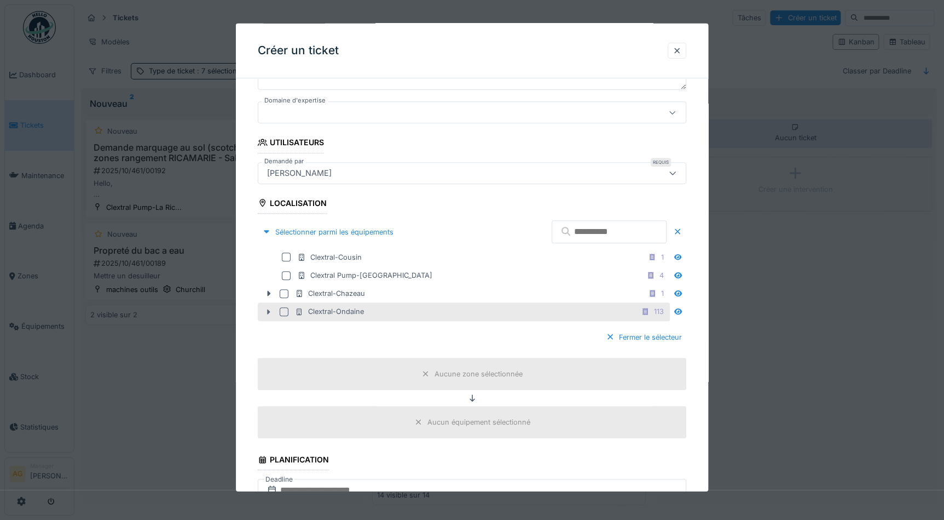
click at [269, 308] on icon at bounding box center [268, 311] width 9 height 7
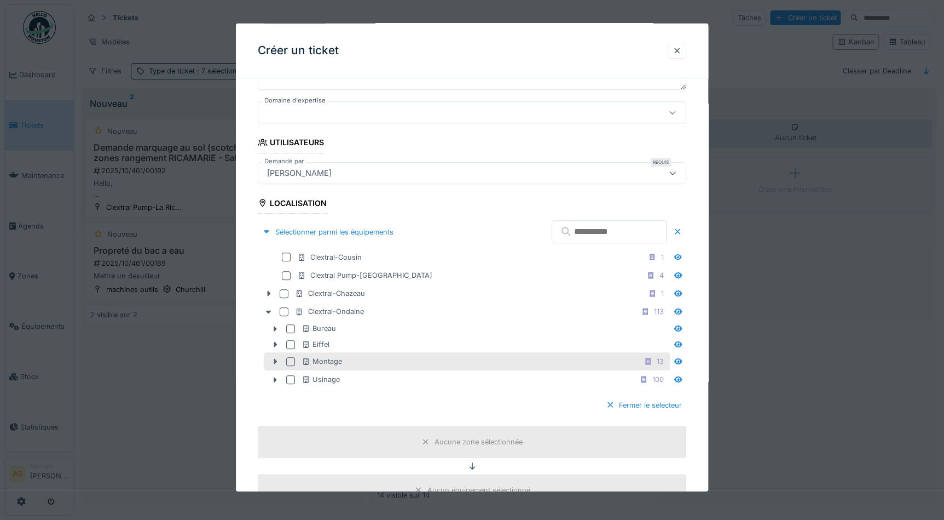
click at [275, 359] on icon at bounding box center [275, 361] width 3 height 5
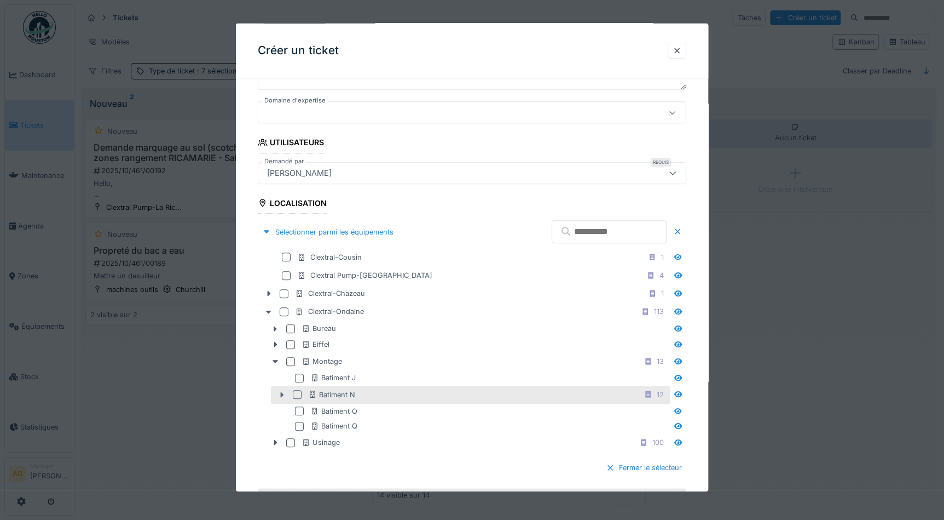
click at [279, 390] on icon at bounding box center [282, 393] width 9 height 7
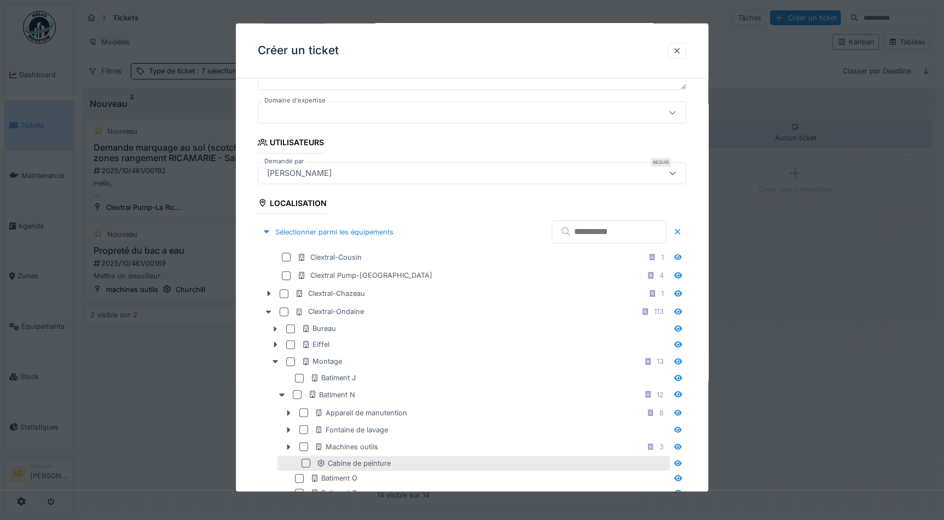
click at [304, 462] on div at bounding box center [306, 462] width 9 height 9
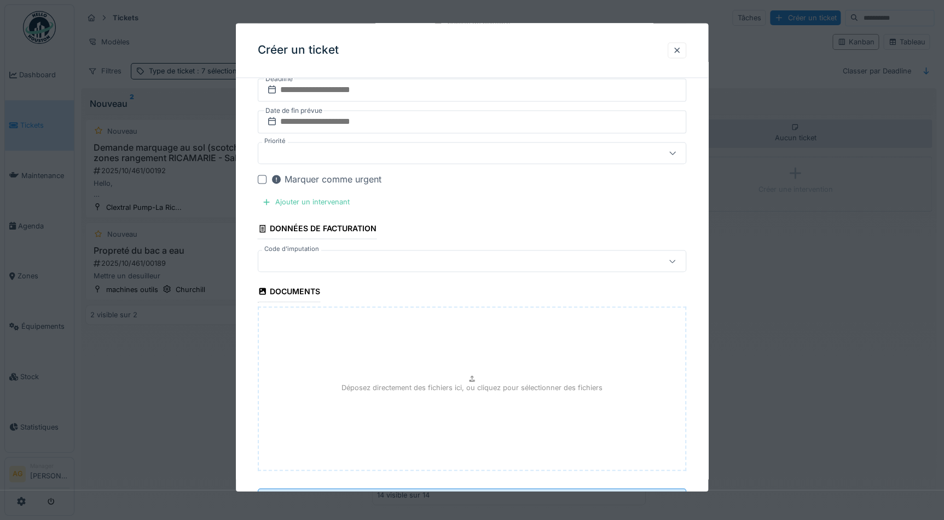
scroll to position [843, 0]
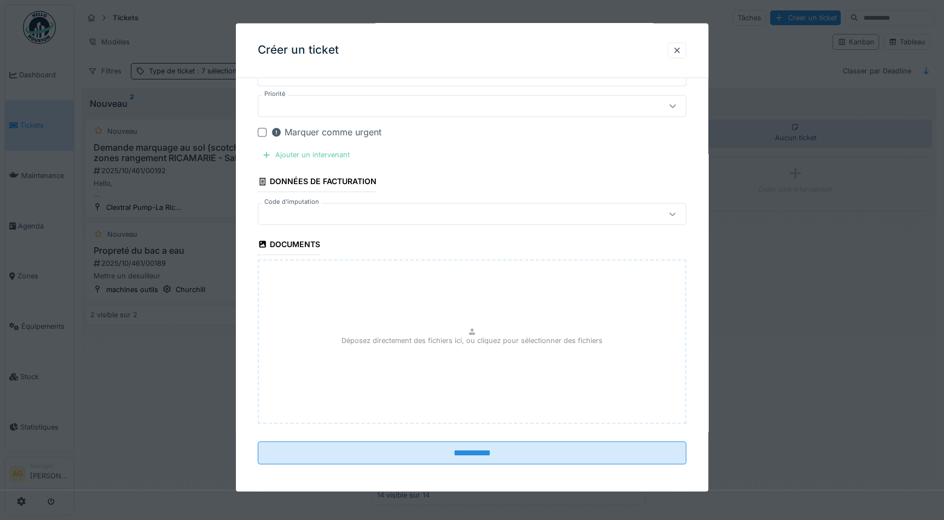
click at [329, 153] on div "Ajouter un intervenant" at bounding box center [306, 155] width 96 height 15
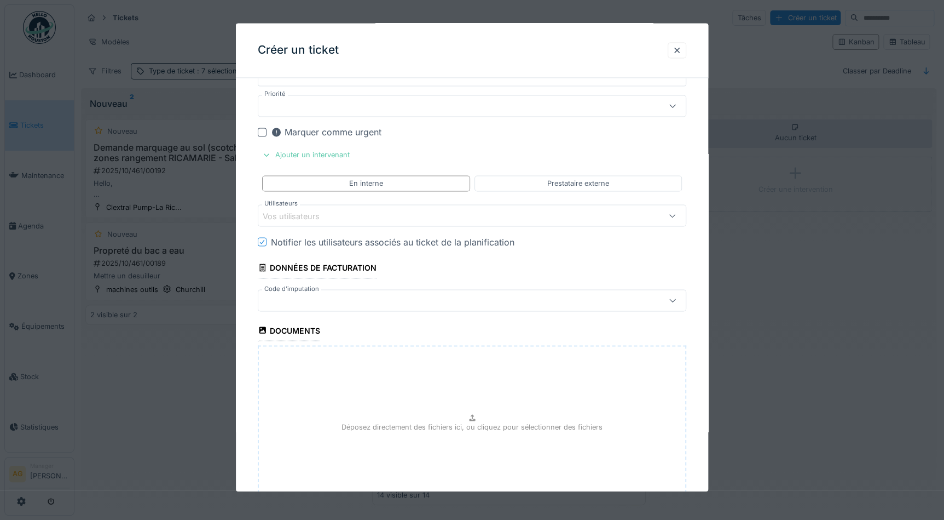
click at [314, 152] on div "Ajouter un intervenant" at bounding box center [306, 155] width 96 height 15
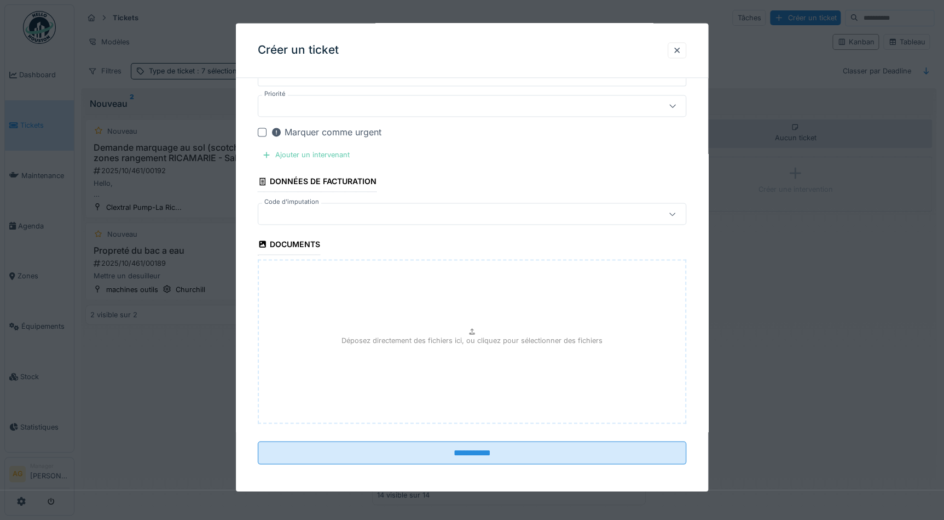
click at [314, 152] on div "Ajouter un intervenant" at bounding box center [306, 155] width 96 height 15
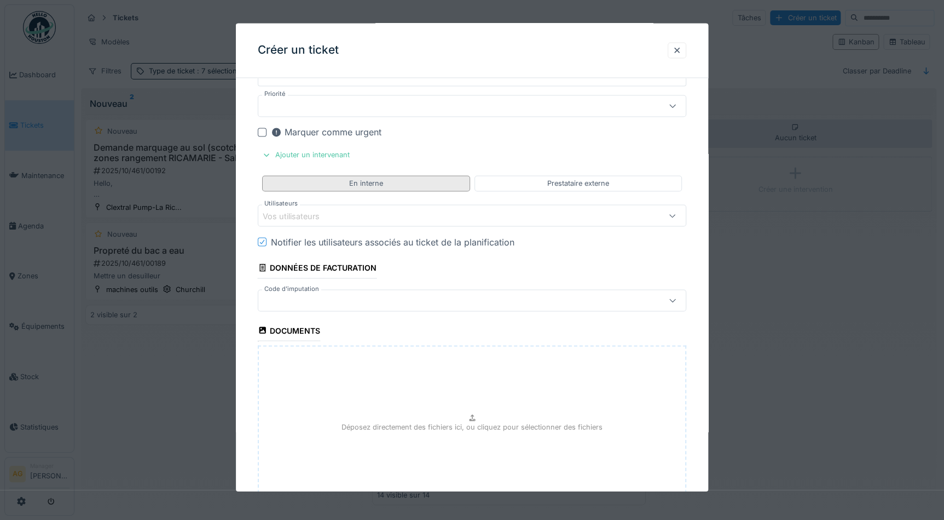
click at [313, 179] on div "En interne" at bounding box center [365, 184] width 207 height 16
click at [309, 210] on div "Vos utilisateurs" at bounding box center [299, 216] width 72 height 12
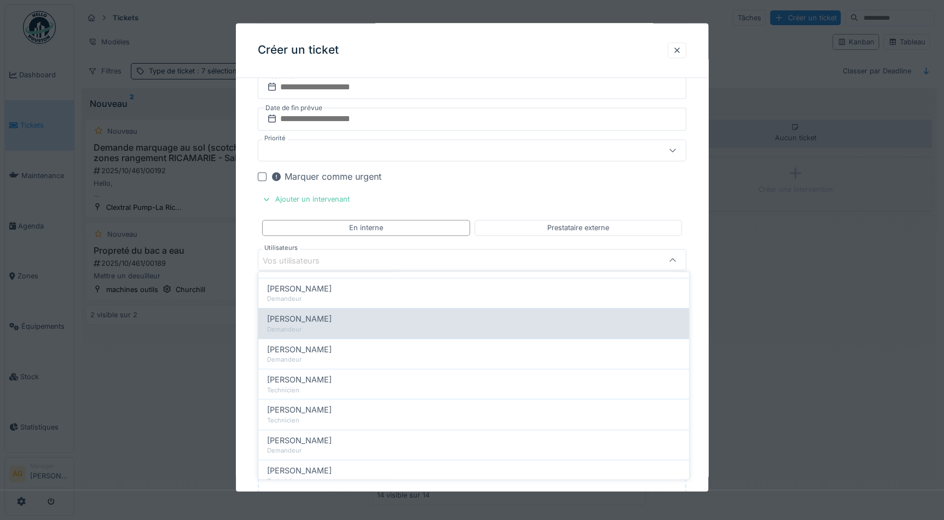
scroll to position [199, 0]
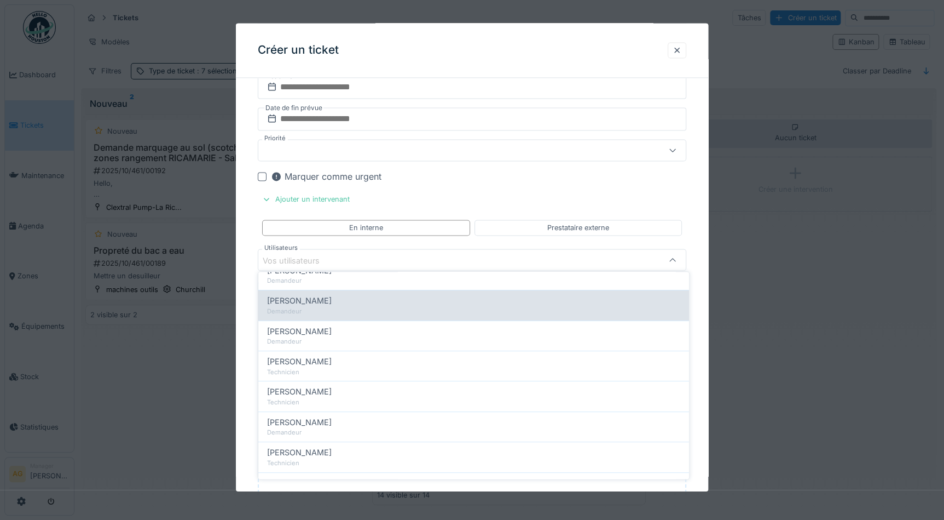
click at [305, 360] on span "Maxime Zabinski" at bounding box center [299, 361] width 65 height 12
type input "*****"
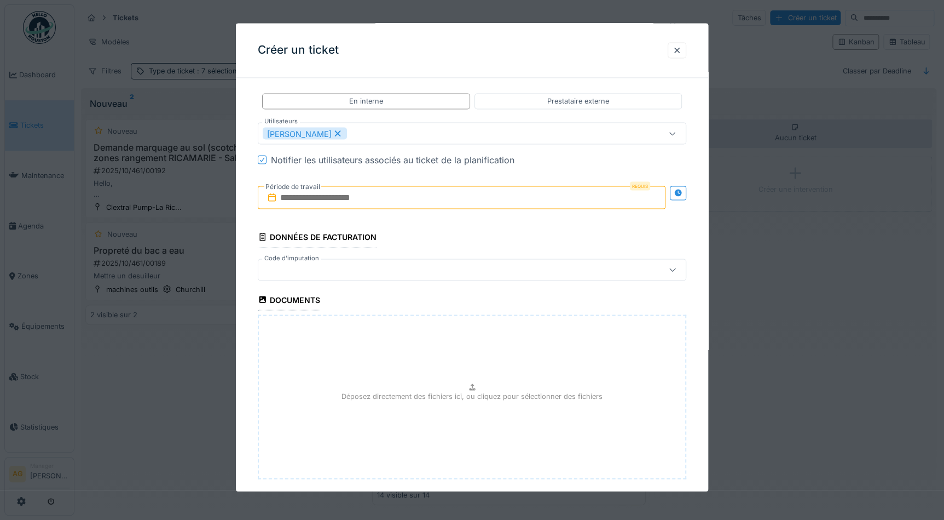
scroll to position [948, 0]
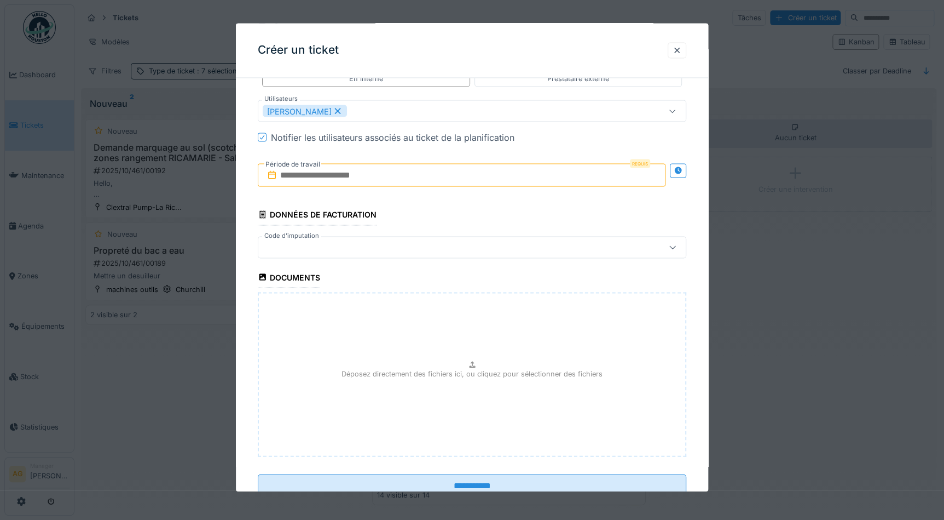
click at [383, 176] on input "text" at bounding box center [462, 175] width 408 height 23
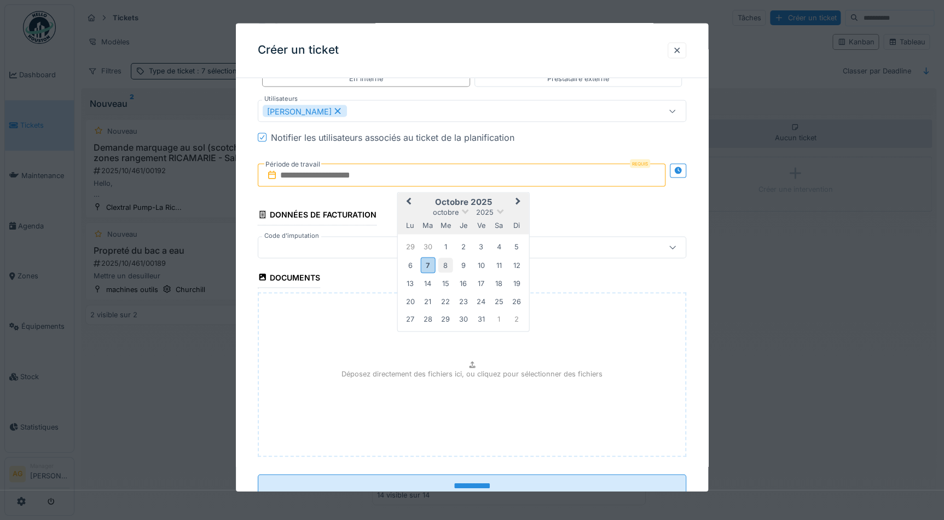
click at [447, 262] on div "8" at bounding box center [446, 264] width 15 height 15
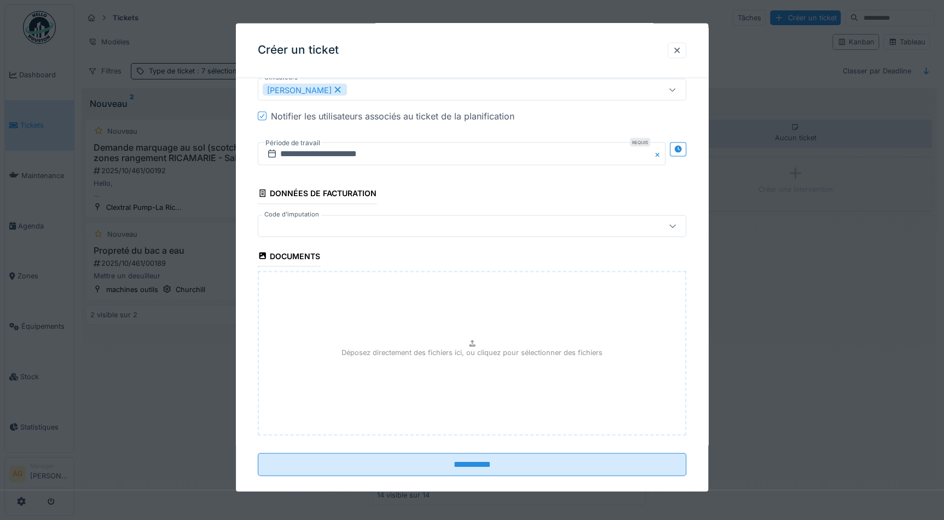
scroll to position [980, 0]
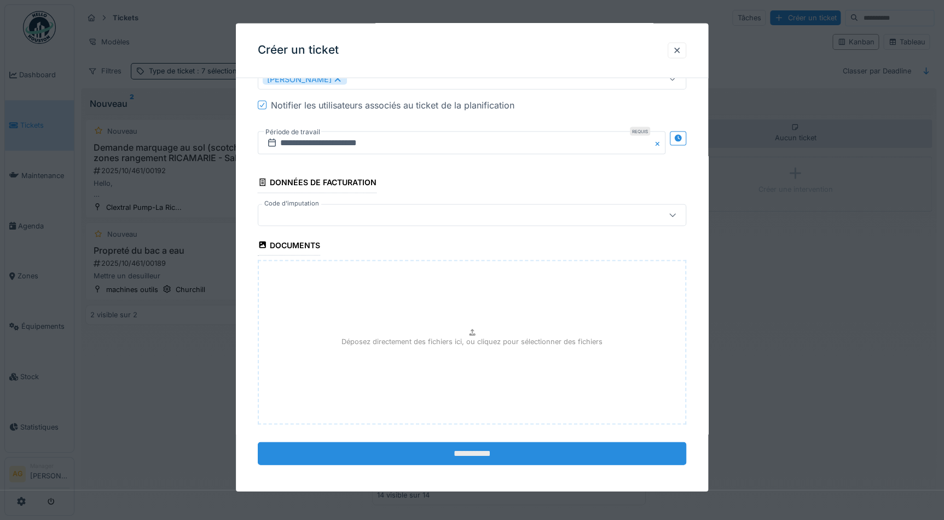
click at [488, 453] on input "**********" at bounding box center [472, 452] width 429 height 23
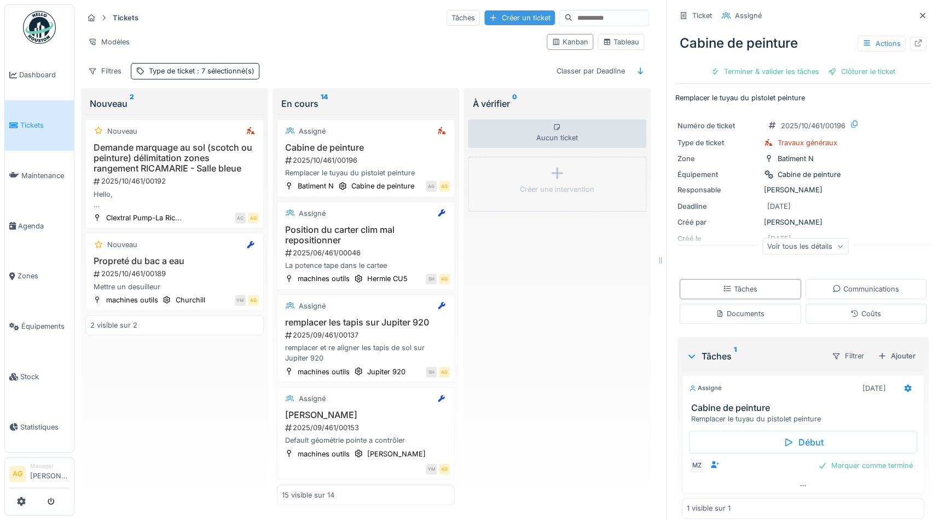
click at [510, 14] on div "Créer un ticket" at bounding box center [520, 17] width 71 height 15
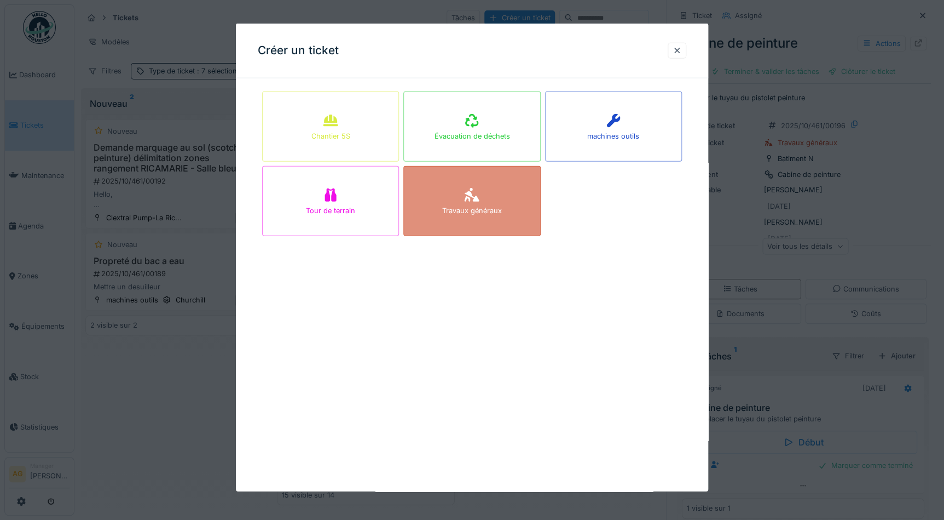
click at [479, 189] on icon at bounding box center [472, 194] width 16 height 13
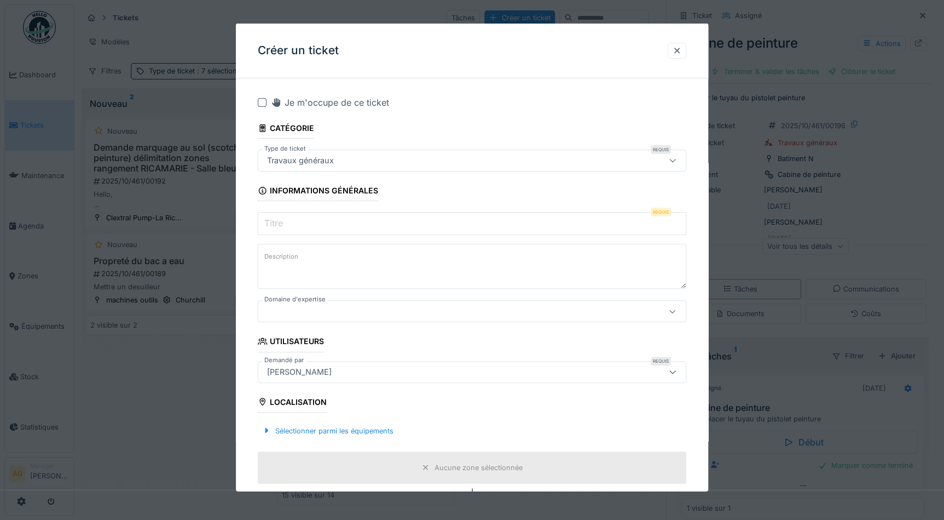
click at [281, 218] on label "Titre" at bounding box center [273, 222] width 23 height 13
click at [281, 218] on input "Titre" at bounding box center [472, 223] width 429 height 23
click at [677, 47] on div at bounding box center [677, 50] width 9 height 10
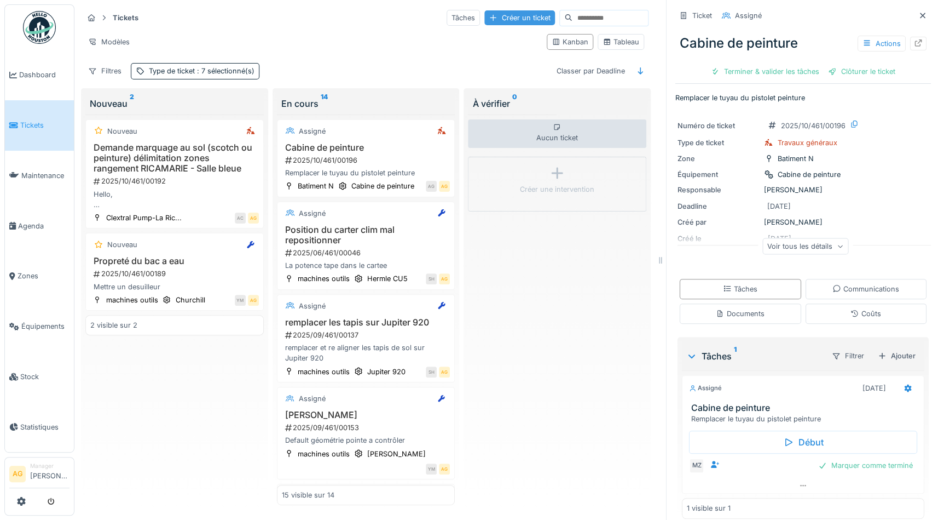
click at [493, 24] on div "Créer un ticket" at bounding box center [520, 17] width 71 height 15
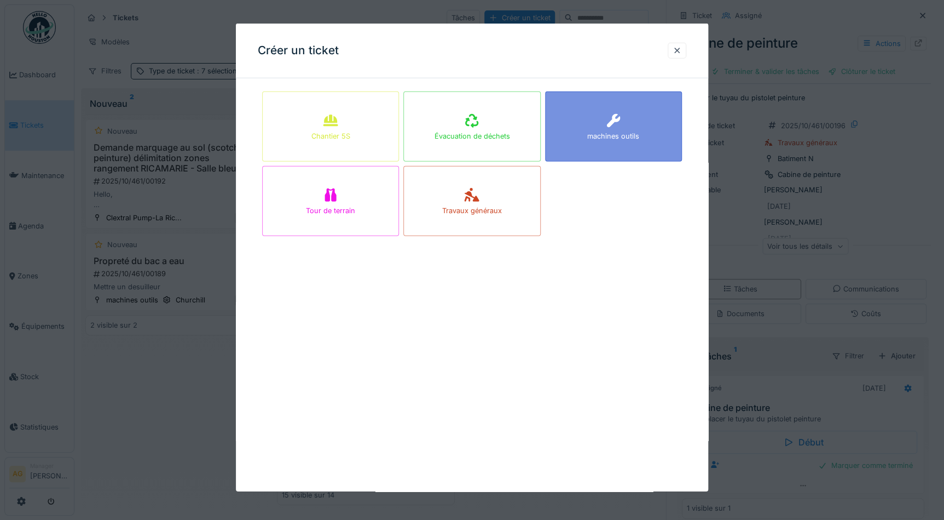
click at [586, 103] on div "machines outils" at bounding box center [613, 126] width 137 height 70
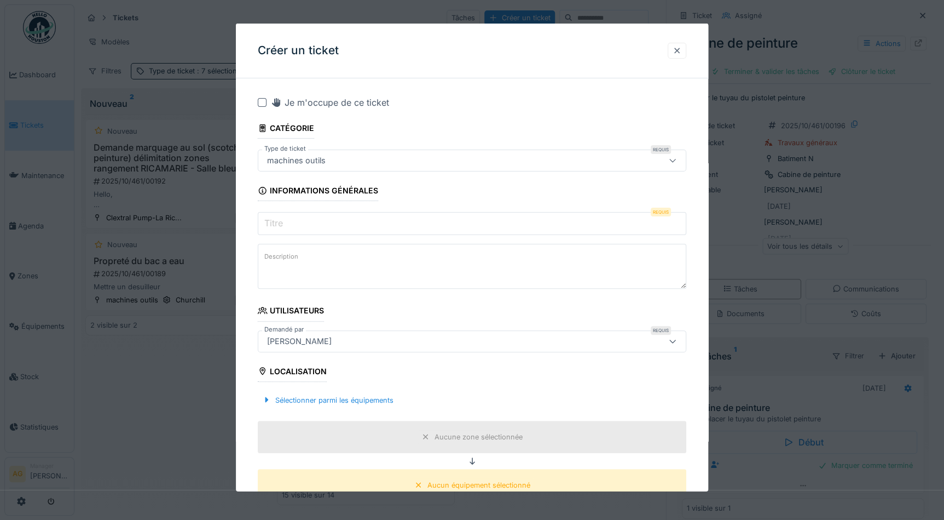
click at [678, 45] on div at bounding box center [677, 50] width 9 height 10
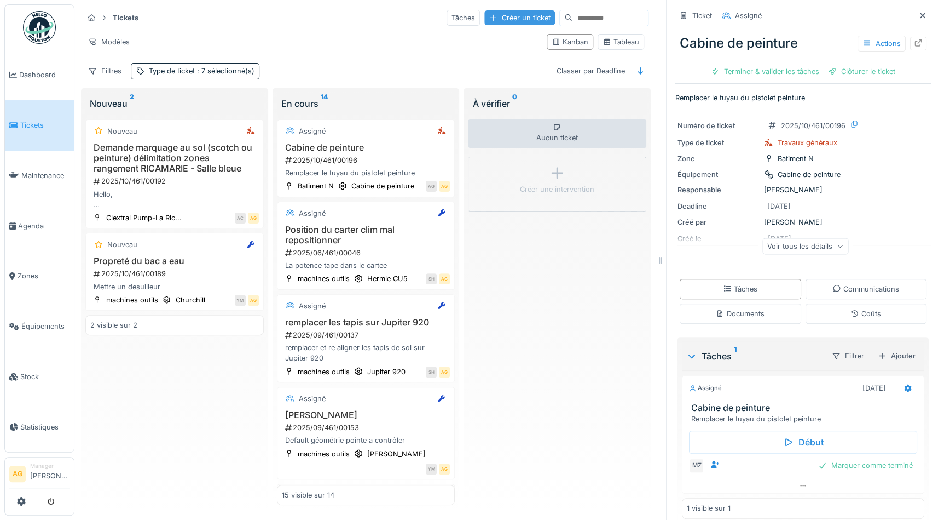
click at [485, 20] on div "Créer un ticket" at bounding box center [520, 17] width 71 height 15
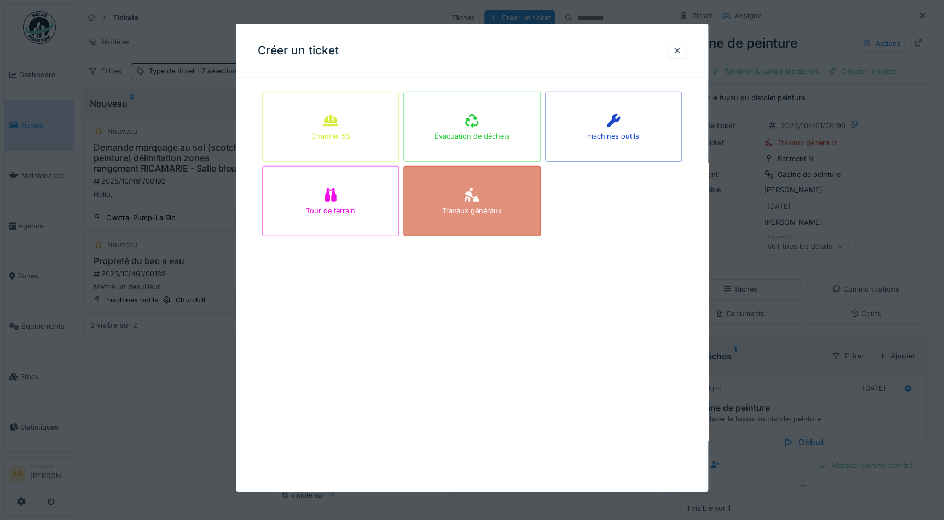
click at [449, 198] on div "Travaux généraux" at bounding box center [471, 201] width 137 height 70
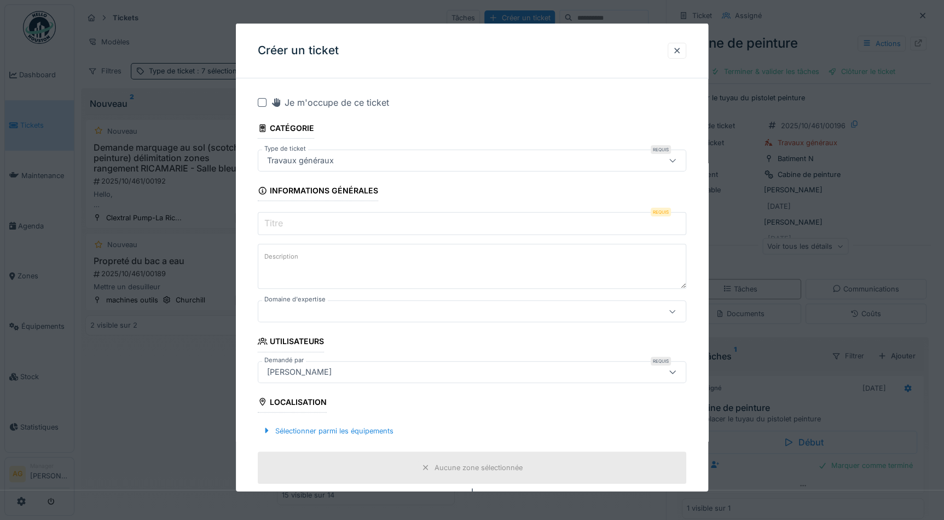
click at [296, 223] on input "Titre" at bounding box center [472, 223] width 429 height 23
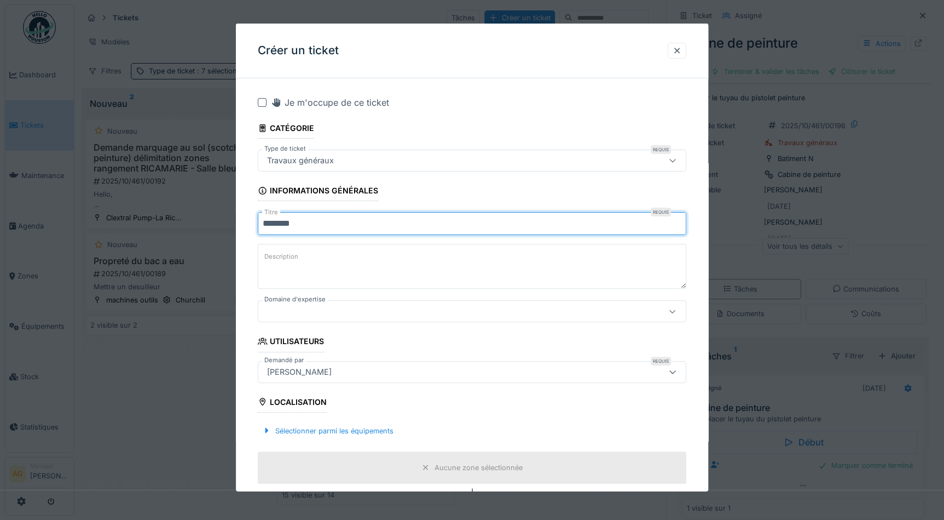
type input "********"
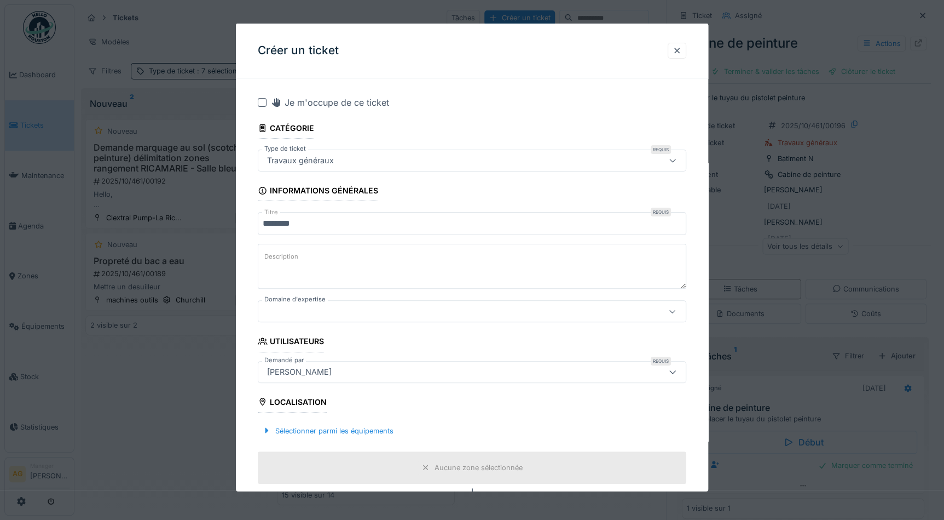
click at [294, 251] on label "Description" at bounding box center [281, 257] width 38 height 14
click at [294, 251] on textarea "Description" at bounding box center [472, 266] width 429 height 45
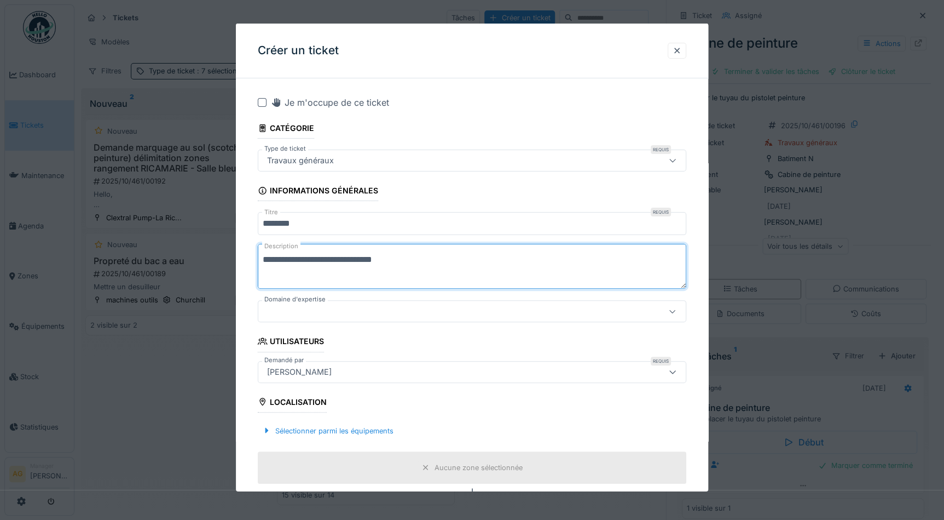
click at [305, 257] on textarea "**********" at bounding box center [472, 266] width 429 height 45
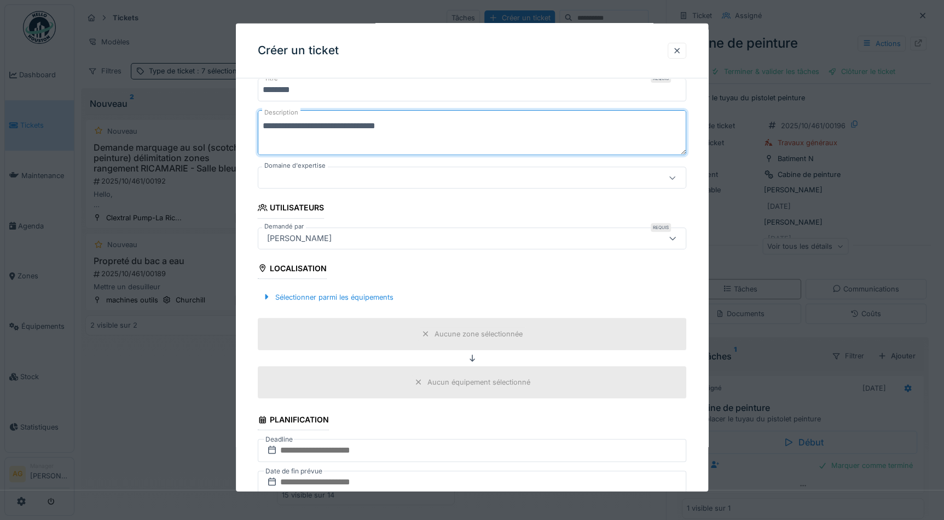
scroll to position [149, 0]
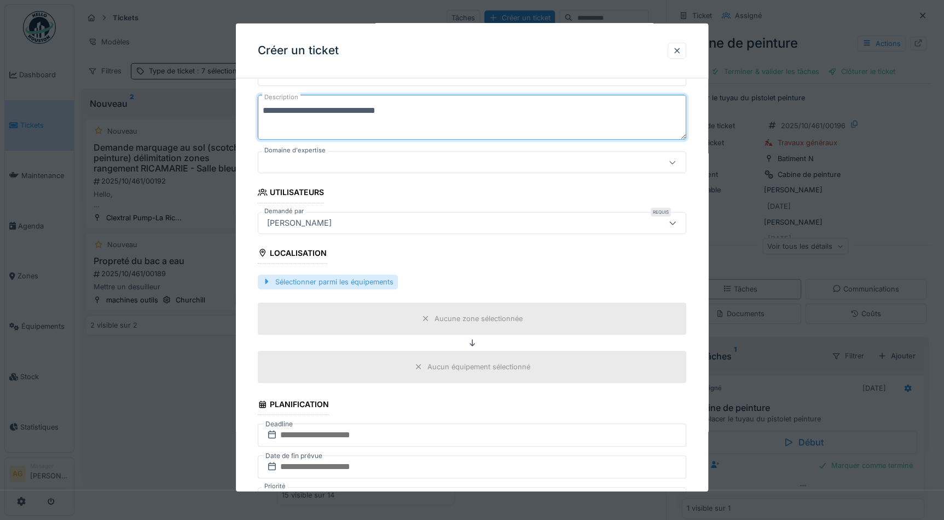
type textarea "**********"
click at [318, 280] on div "Sélectionner parmi les équipements" at bounding box center [328, 281] width 140 height 15
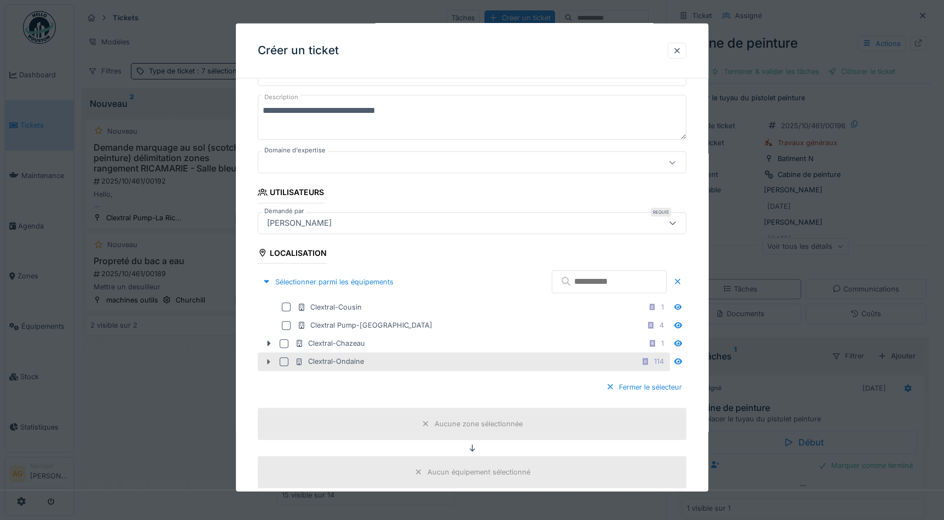
click at [268, 360] on icon at bounding box center [269, 361] width 3 height 5
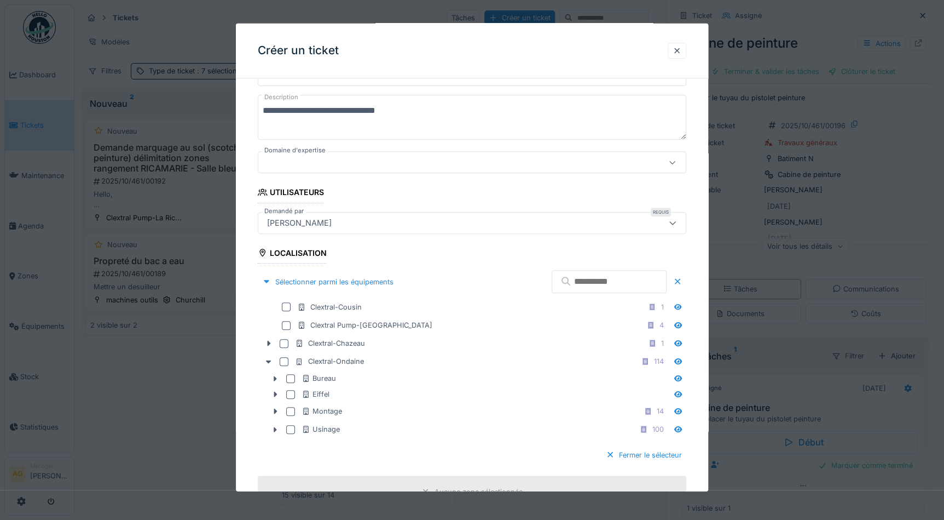
scroll to position [298, 0]
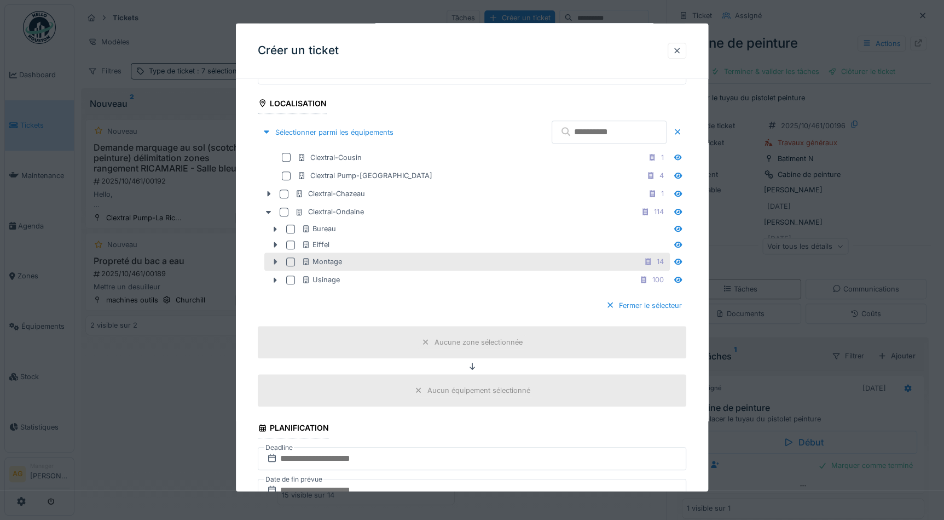
click at [276, 260] on icon at bounding box center [275, 261] width 3 height 5
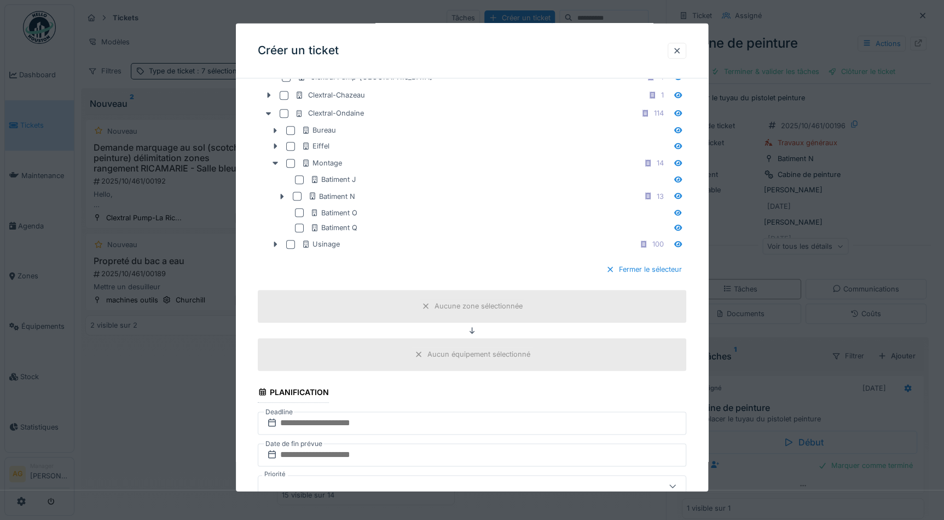
scroll to position [398, 0]
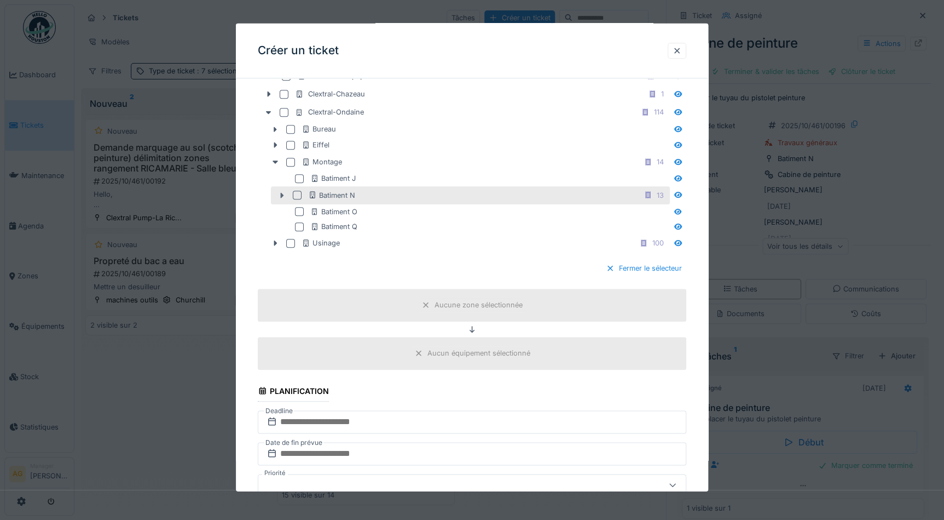
click at [285, 196] on icon at bounding box center [282, 194] width 9 height 7
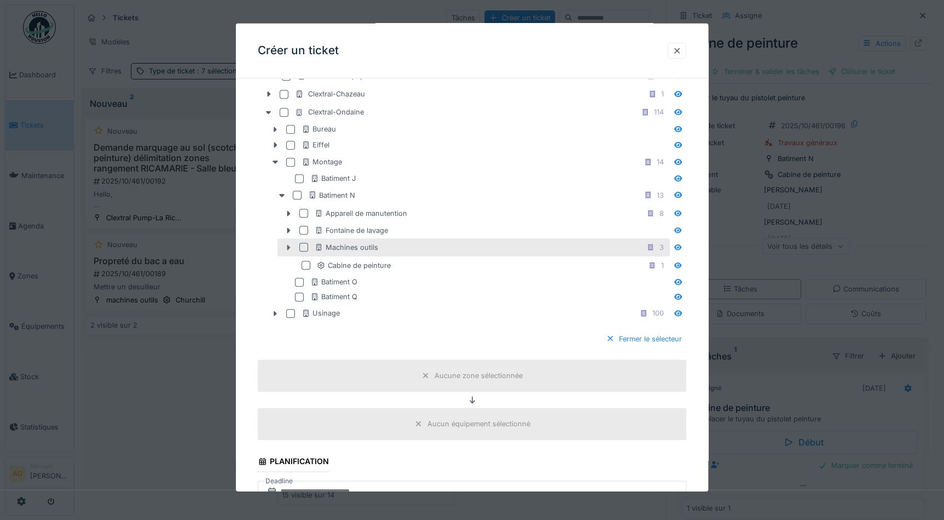
click at [286, 244] on icon at bounding box center [288, 247] width 9 height 7
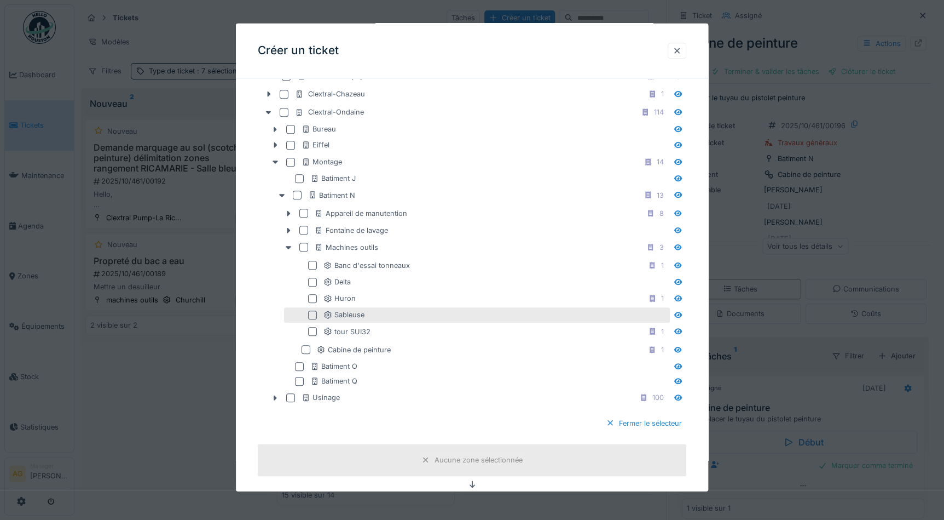
click at [310, 313] on div at bounding box center [312, 314] width 9 height 9
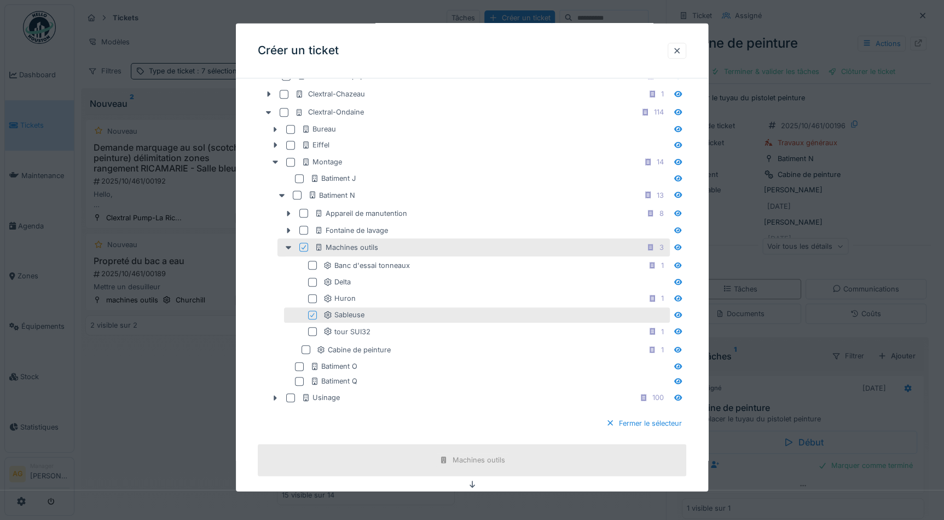
click at [307, 248] on div at bounding box center [304, 246] width 7 height 10
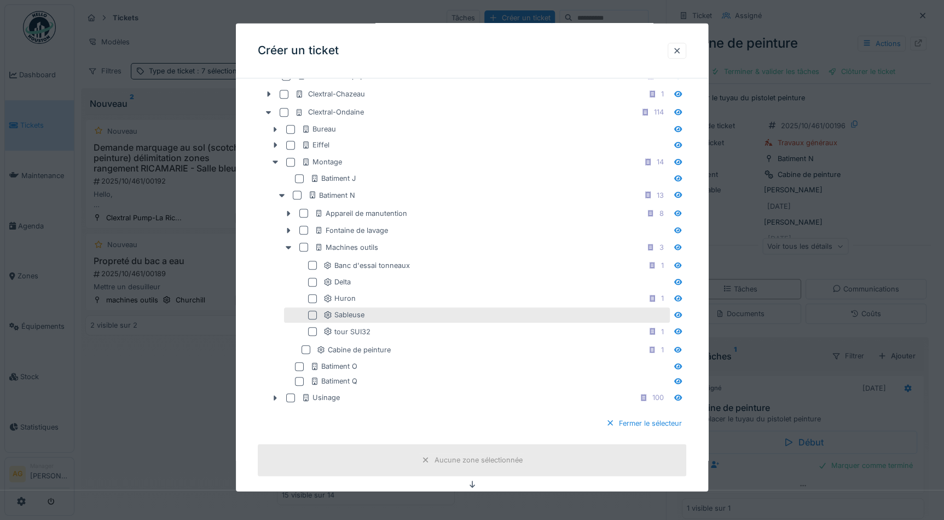
click at [313, 313] on div at bounding box center [312, 314] width 9 height 9
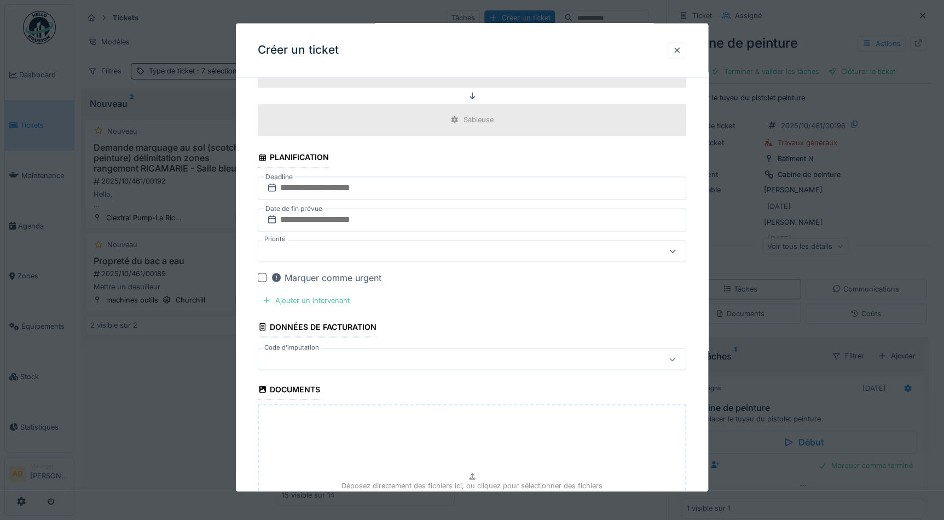
scroll to position [846, 0]
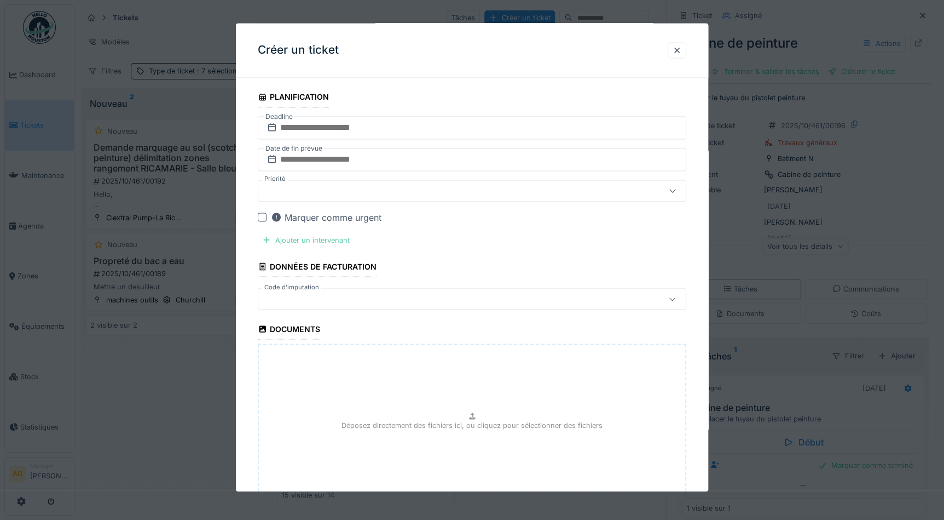
click at [312, 233] on div "Ajouter un intervenant" at bounding box center [306, 240] width 96 height 15
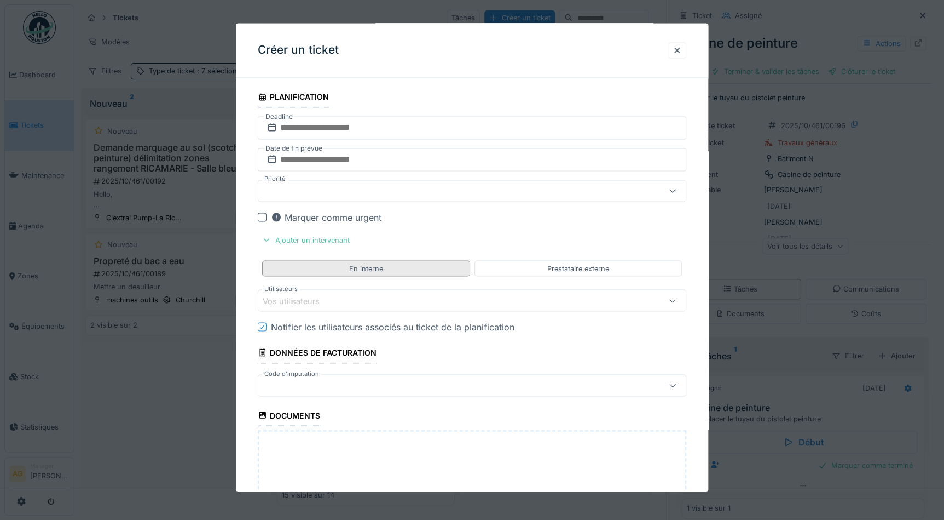
click at [323, 266] on div "En interne" at bounding box center [365, 269] width 207 height 16
click at [314, 295] on div "Vos utilisateurs" at bounding box center [299, 301] width 72 height 12
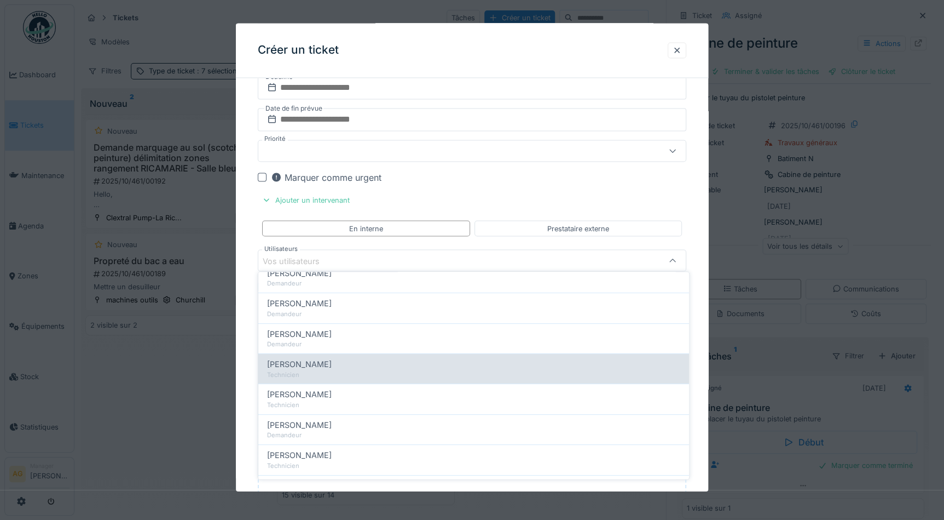
scroll to position [199, 0]
click at [314, 359] on span "Maxime Zabinski" at bounding box center [299, 361] width 65 height 12
type input "*****"
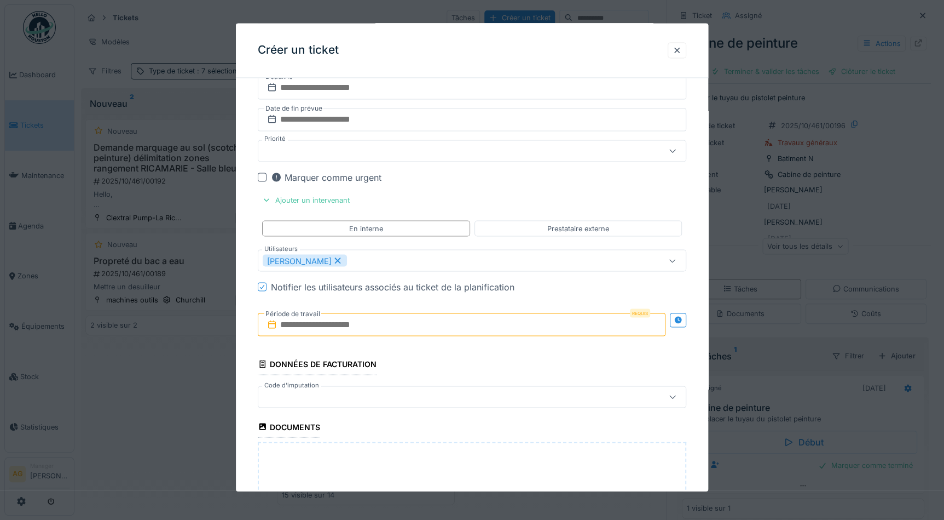
scroll to position [1068, 0]
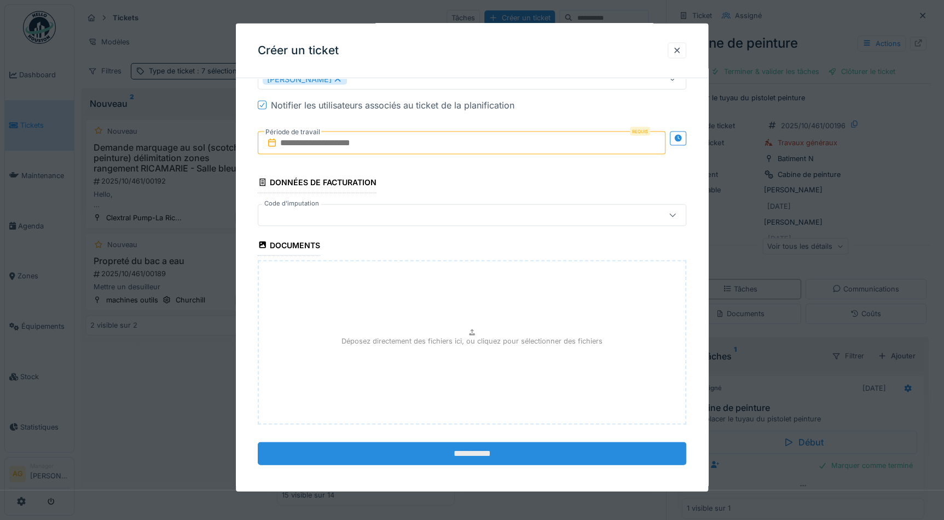
click at [457, 442] on input "**********" at bounding box center [472, 452] width 429 height 23
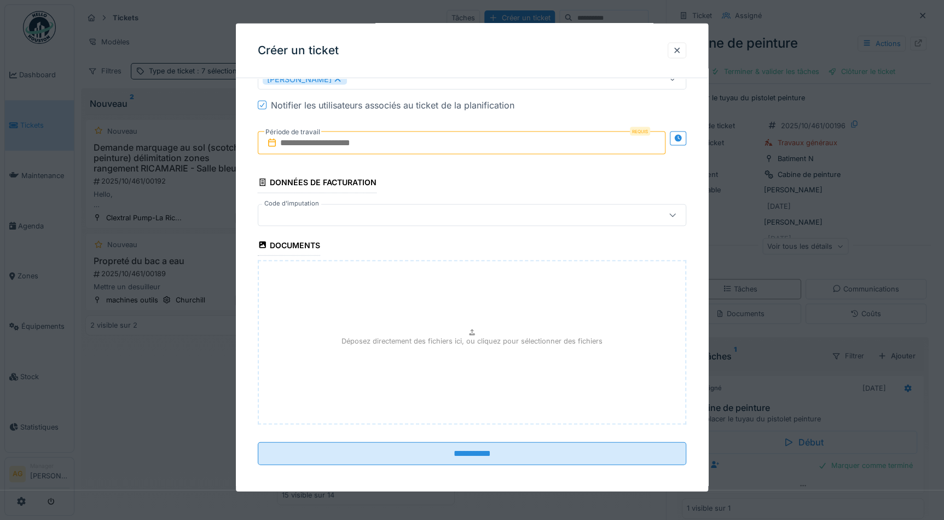
click at [339, 133] on input "text" at bounding box center [462, 142] width 408 height 23
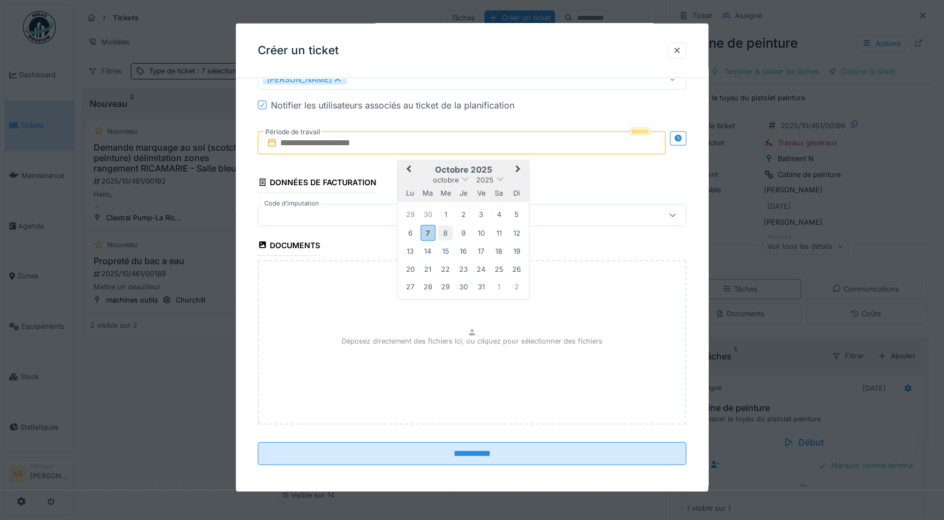
click at [440, 229] on div "8" at bounding box center [446, 232] width 15 height 15
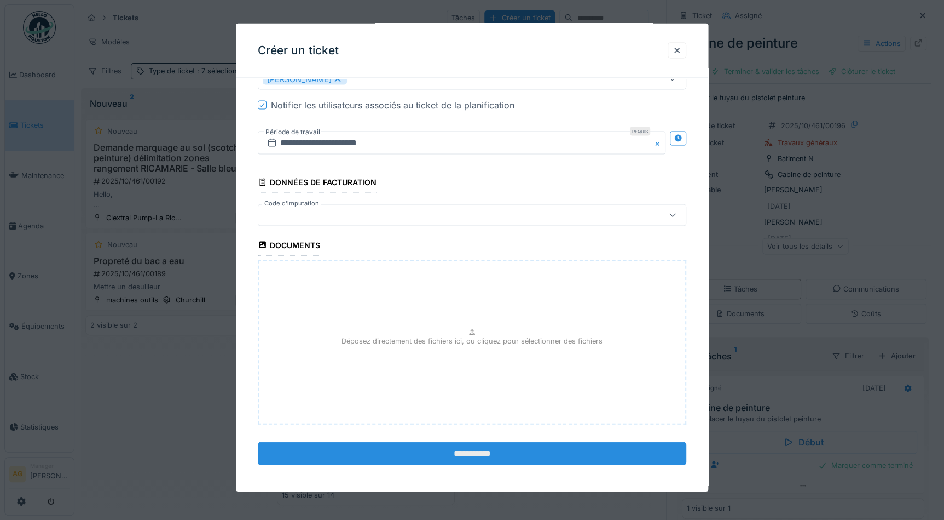
click at [450, 445] on input "**********" at bounding box center [472, 452] width 429 height 23
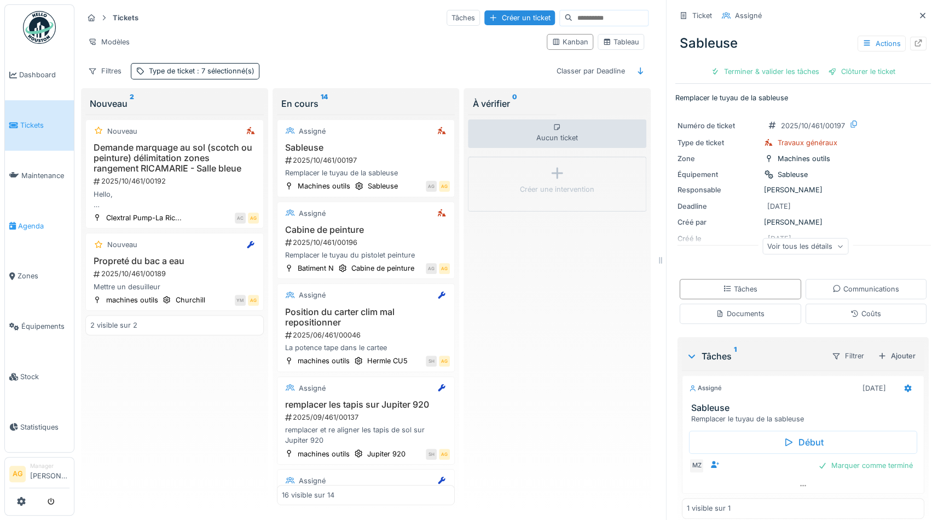
click at [42, 221] on span "Agenda" at bounding box center [43, 226] width 51 height 10
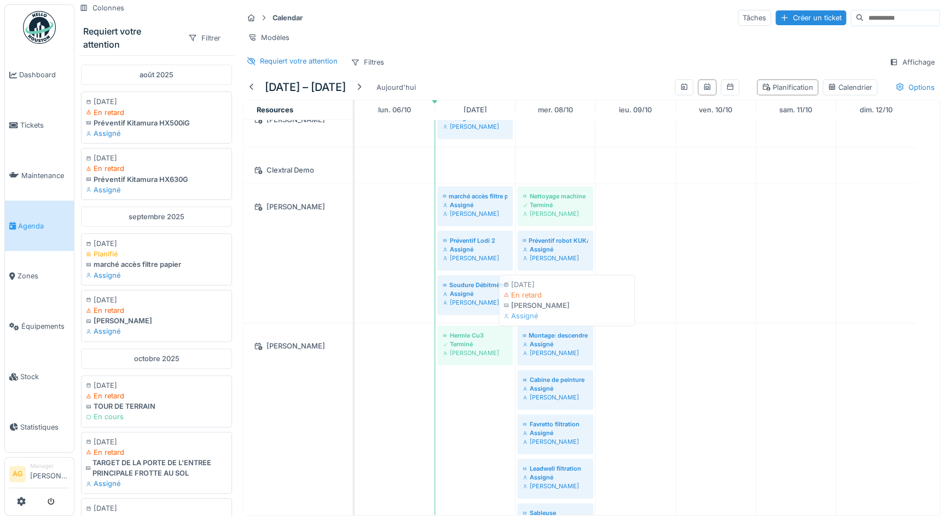
drag, startPoint x: 136, startPoint y: 318, endPoint x: 554, endPoint y: 301, distance: 418.1
click at [554, 301] on div "Colonnes Requiert votre attention Filtrer [DATE] [DATE] En retard Préventif Kit…" at bounding box center [509, 260] width 870 height 520
drag, startPoint x: 148, startPoint y: 312, endPoint x: 140, endPoint y: 318, distance: 9.9
click at [140, 318] on div "[PERSON_NAME]" at bounding box center [158, 318] width 141 height 10
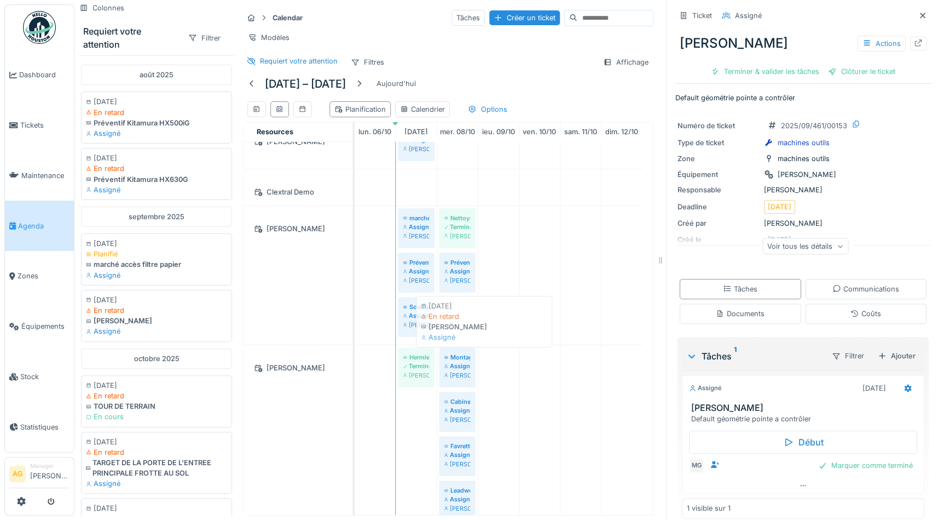
drag, startPoint x: 125, startPoint y: 314, endPoint x: 460, endPoint y: 318, distance: 335.1
click at [460, 318] on div "Colonnes Requiert votre attention Filtrer [DATE] [DATE] En retard Préventif Kit…" at bounding box center [366, 260] width 584 height 520
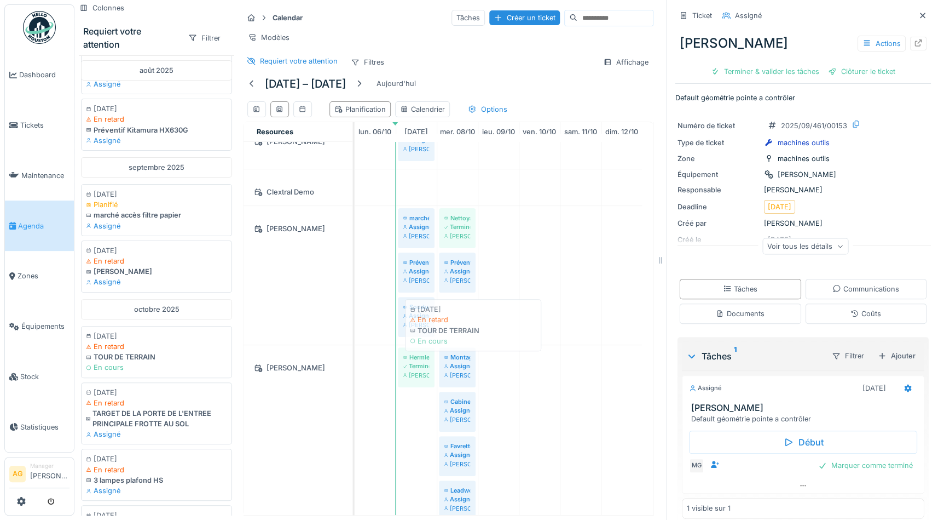
drag, startPoint x: 131, startPoint y: 356, endPoint x: 455, endPoint y: 328, distance: 325.3
click at [455, 328] on div "Colonnes Requiert votre attention Filtrer [DATE] [DATE] En retard Préventif Kit…" at bounding box center [366, 260] width 584 height 520
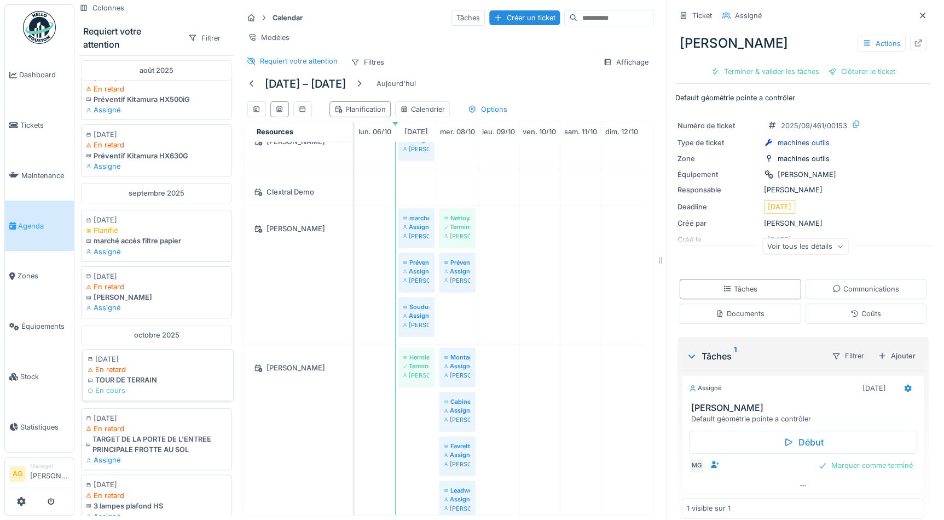
scroll to position [0, 0]
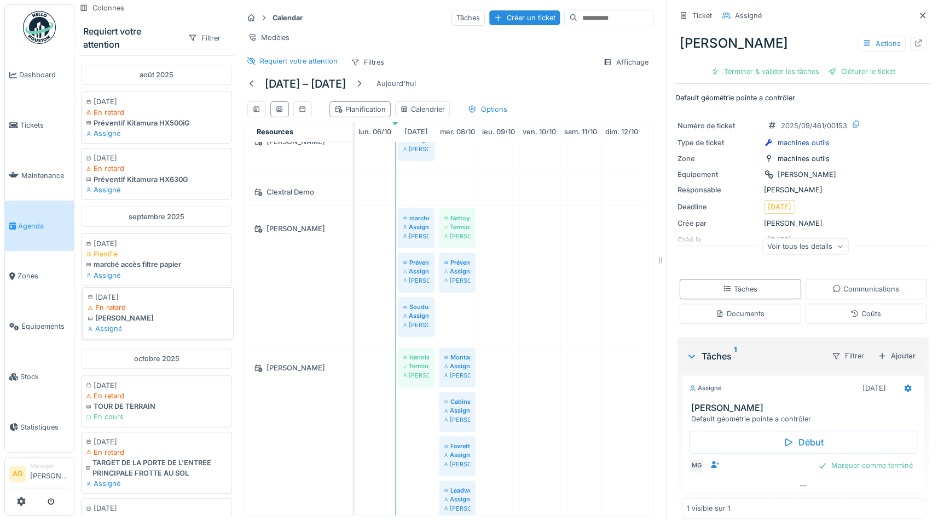
click at [140, 313] on div "[PERSON_NAME]" at bounding box center [158, 318] width 141 height 10
click at [914, 44] on icon at bounding box center [918, 42] width 9 height 7
